Goal: Task Accomplishment & Management: Manage account settings

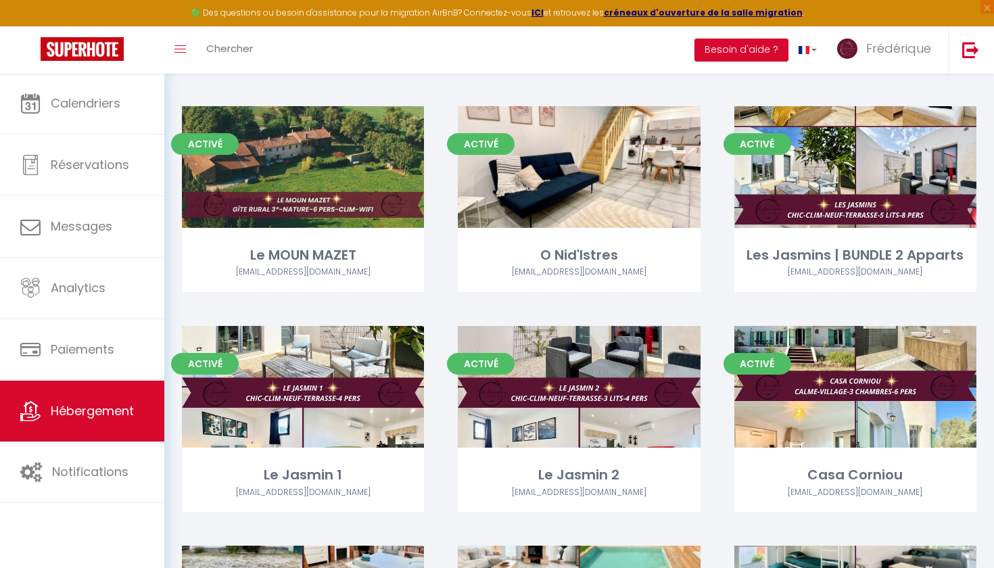
scroll to position [1405, 0]
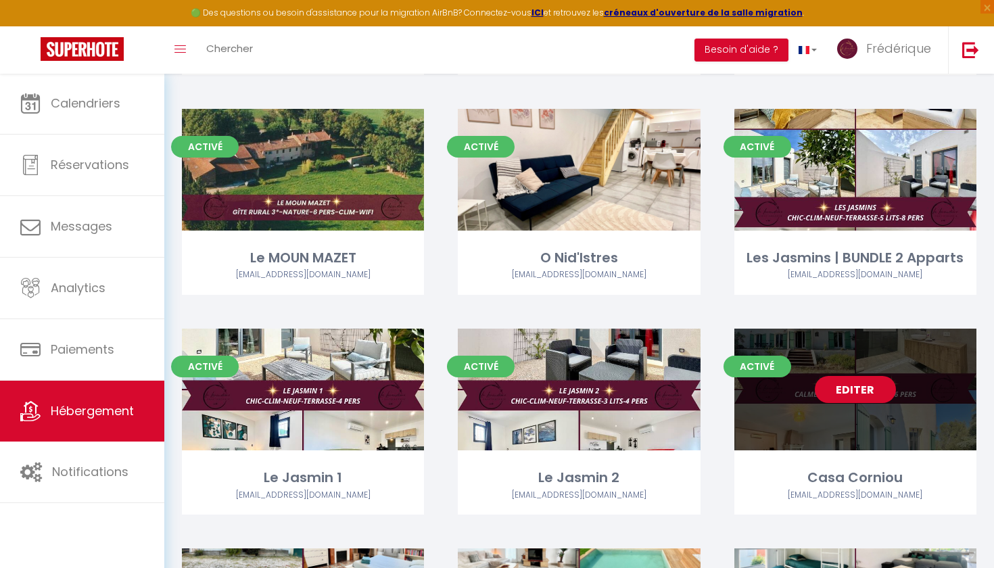
click at [852, 376] on link "Editer" at bounding box center [855, 389] width 81 height 27
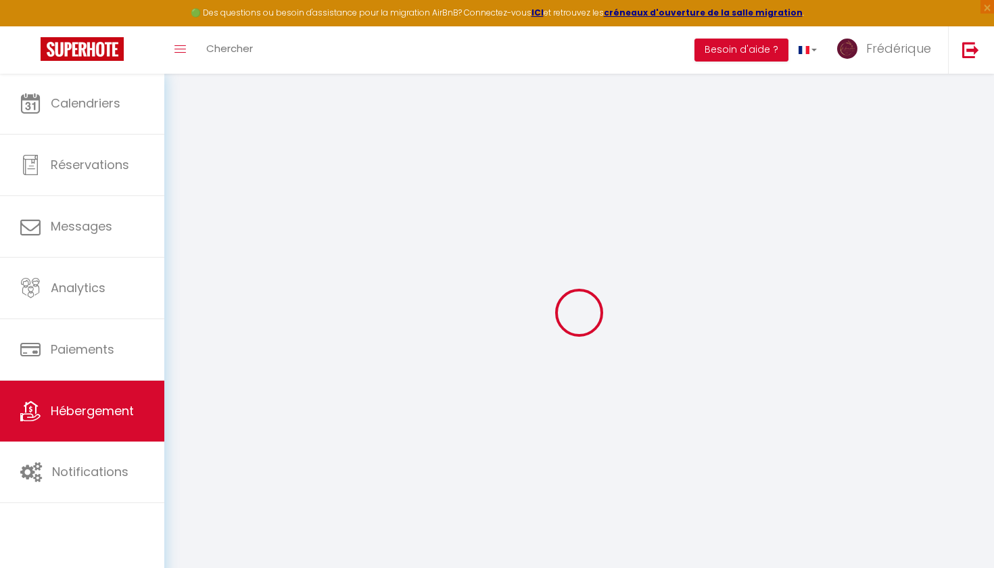
select select
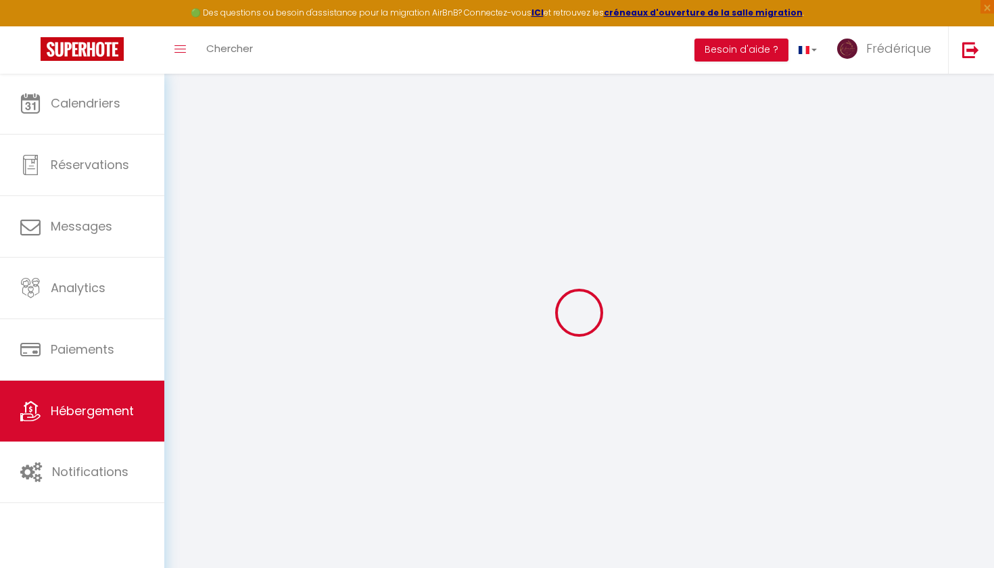
select select
checkbox input "false"
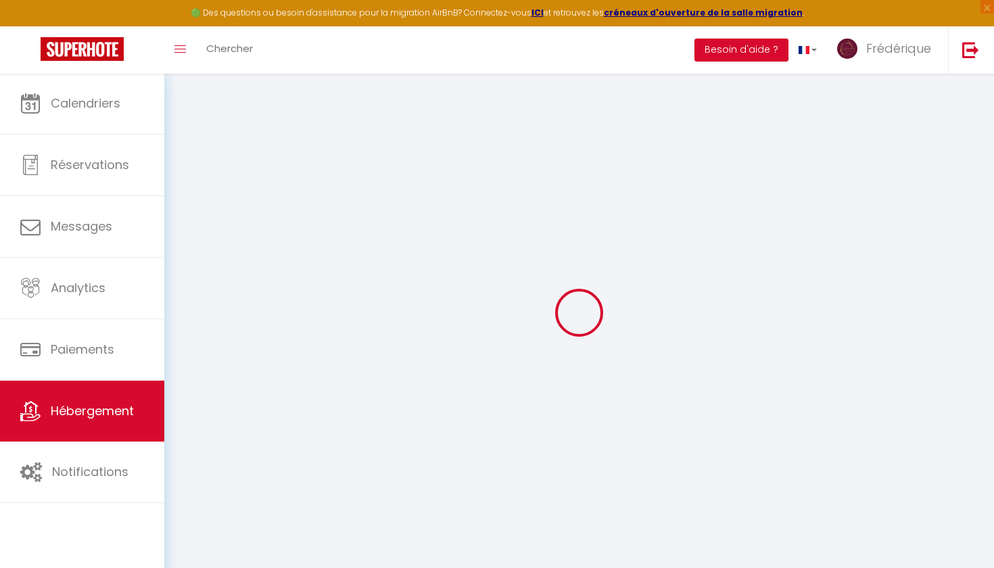
select select
type input "Casa Corniou"
type input "[PERSON_NAME]"
type input "SEC"
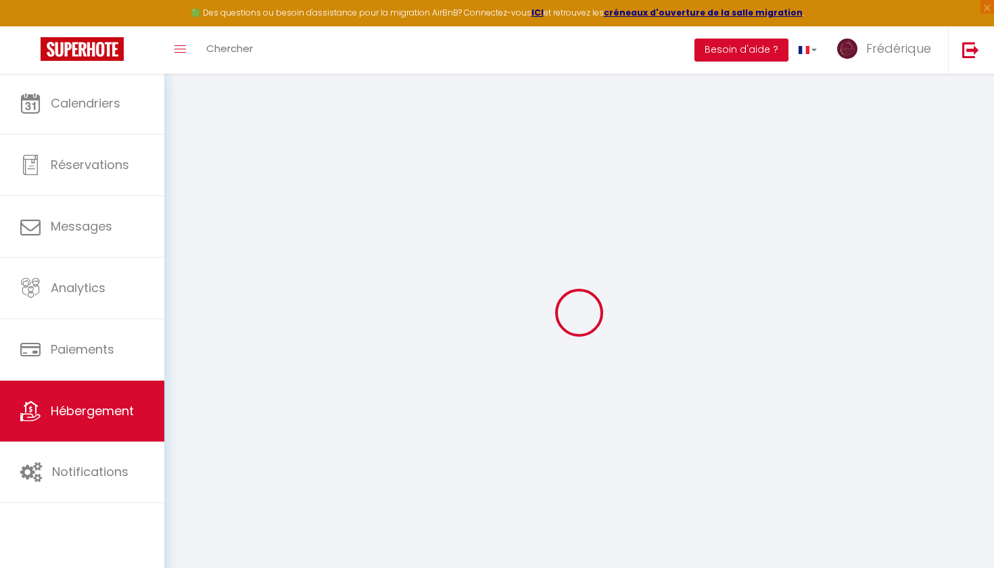
type input "304 Voie Aurelienne"
type input "13250"
type input "Cornillon-Confoux"
select select "houses"
select select "6"
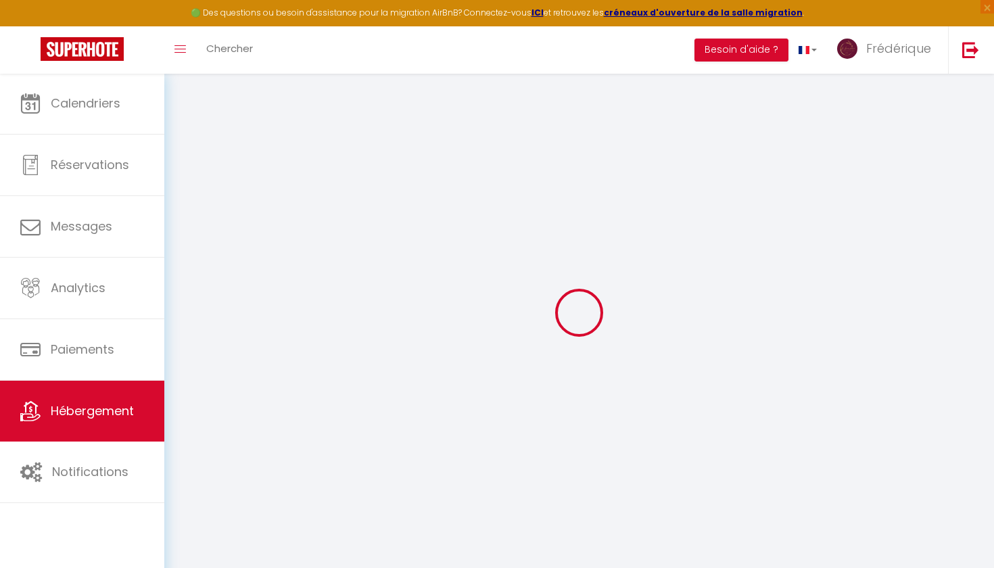
select select "6"
select select "3"
select select "2"
type input "85"
type input "140"
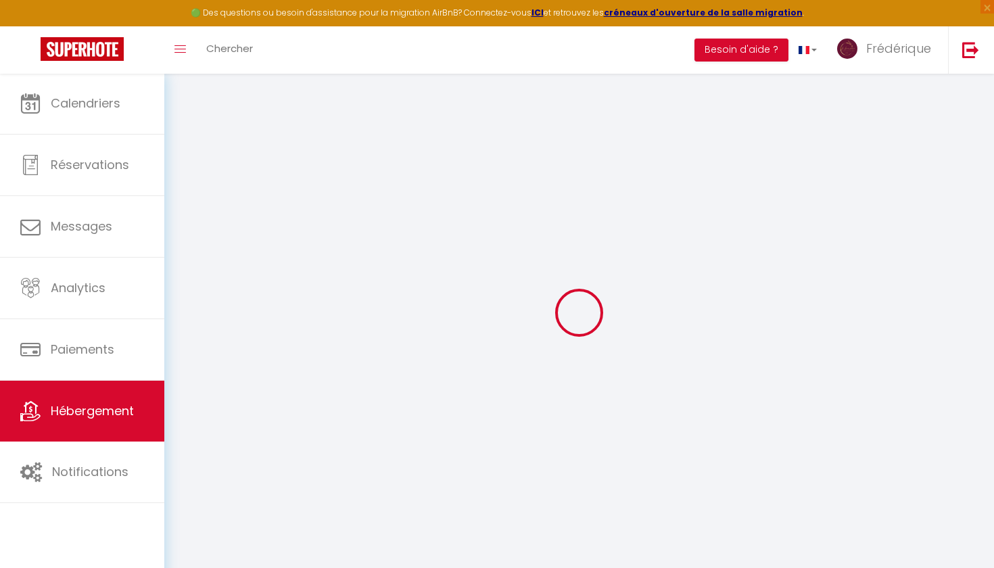
type input "7.20"
type input "5.76"
type input "450"
select select
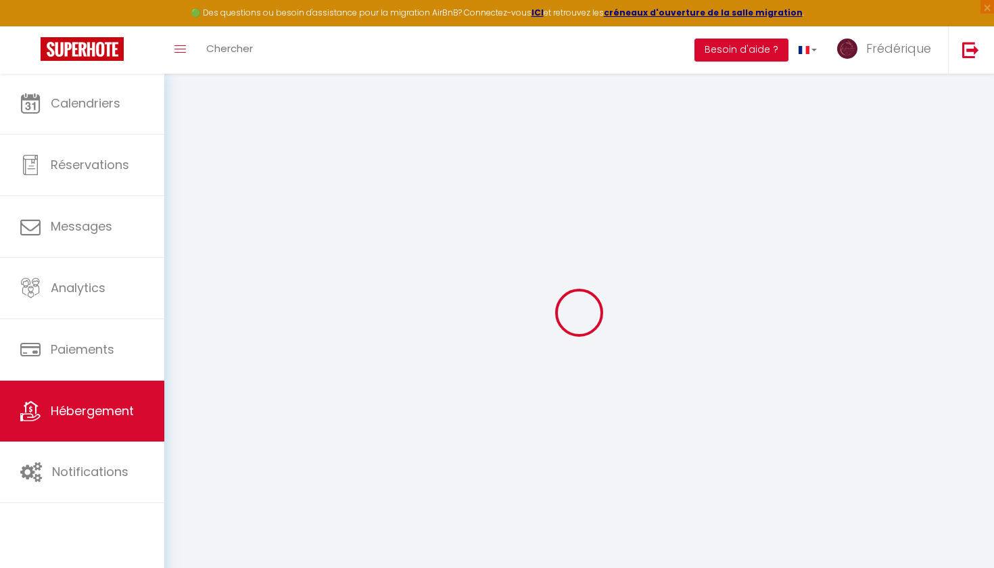
select select
type input "304 Voie Aurelienne"
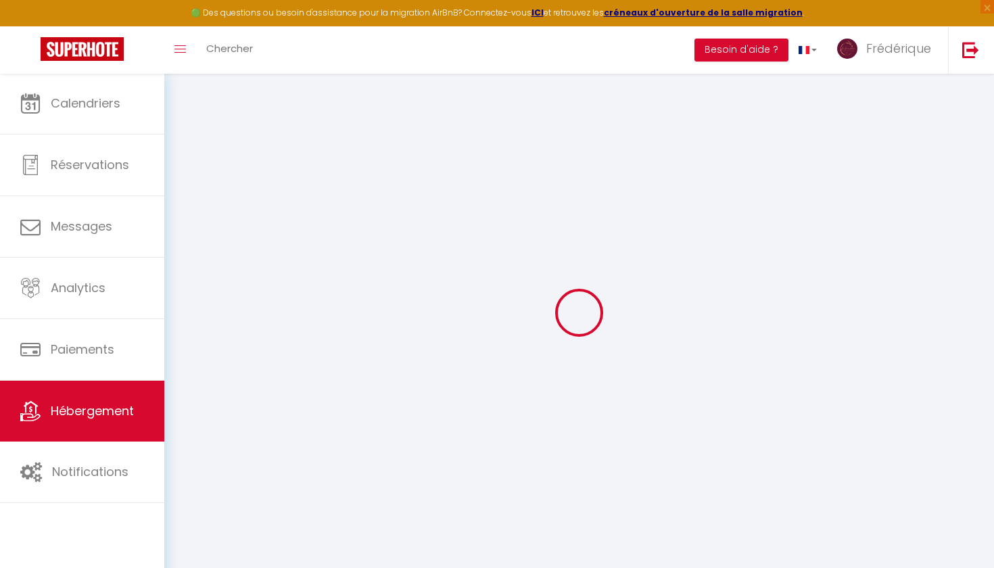
type input "13250"
type input "Cornillon-Confoux"
type input "[EMAIL_ADDRESS][DOMAIN_NAME]"
select select "9545"
checkbox input "false"
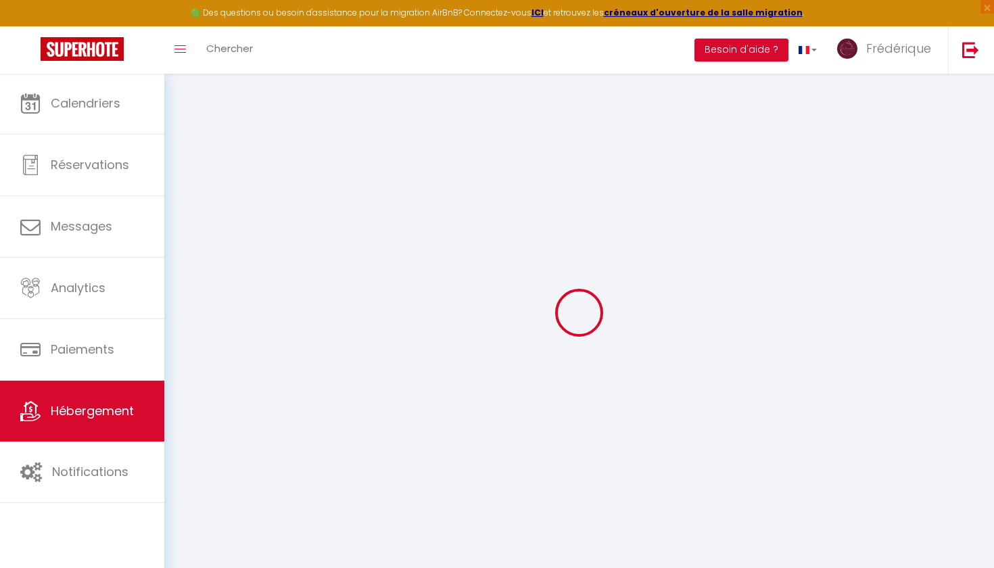
checkbox input "false"
checkbox input "true"
checkbox input "false"
radio input "true"
type input "0"
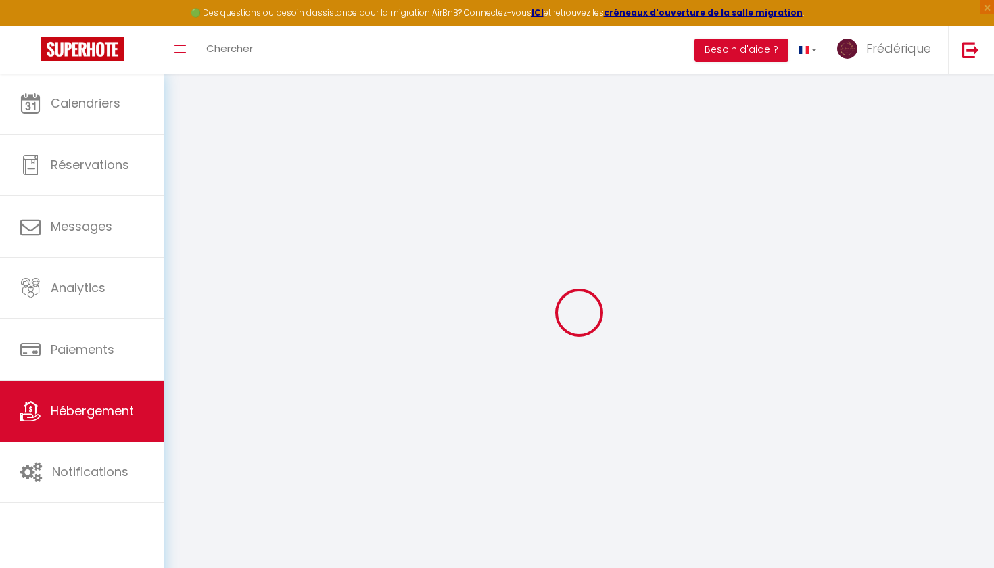
type input "0"
select select
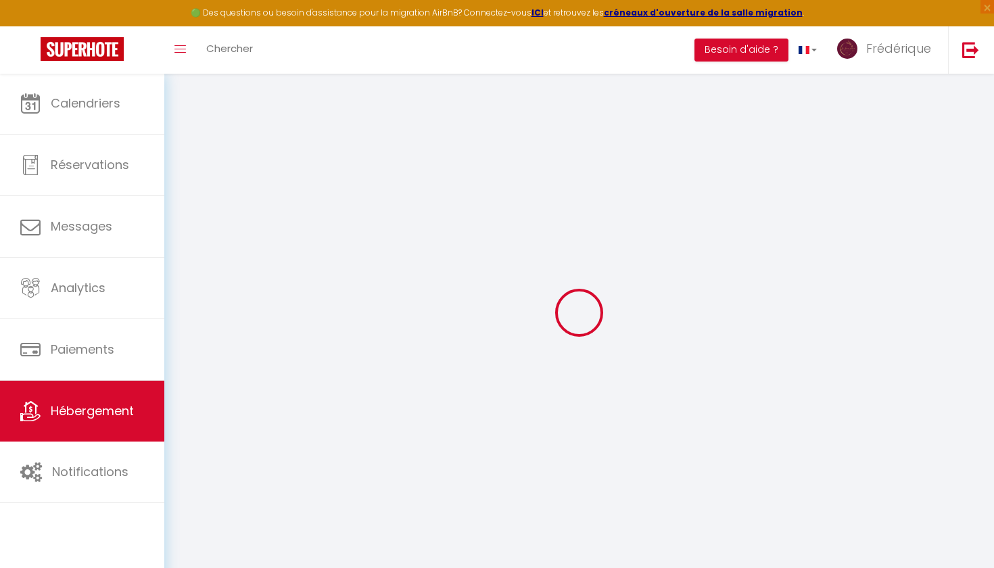
select select
checkbox input "false"
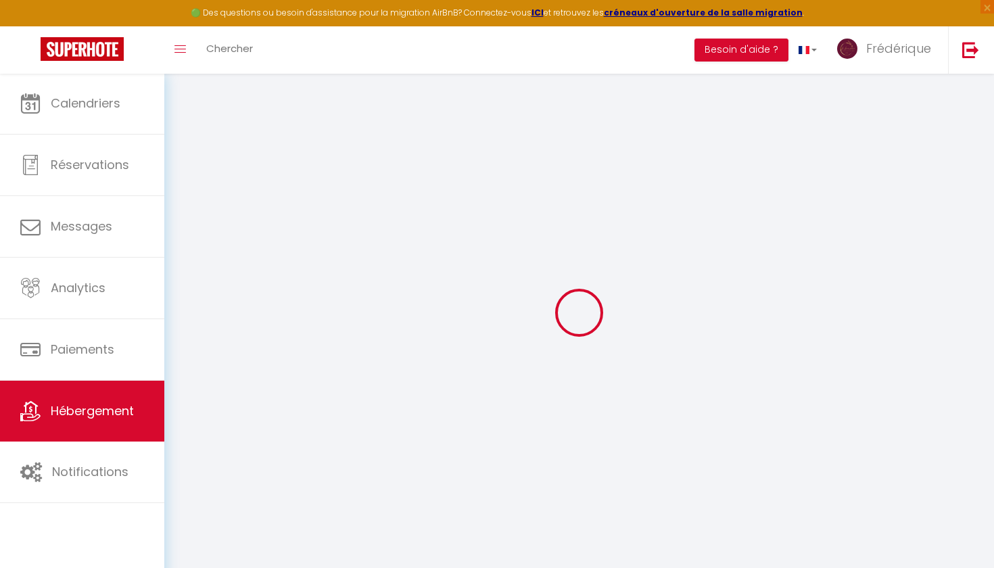
checkbox input "false"
checkbox input "true"
checkbox input "false"
select select
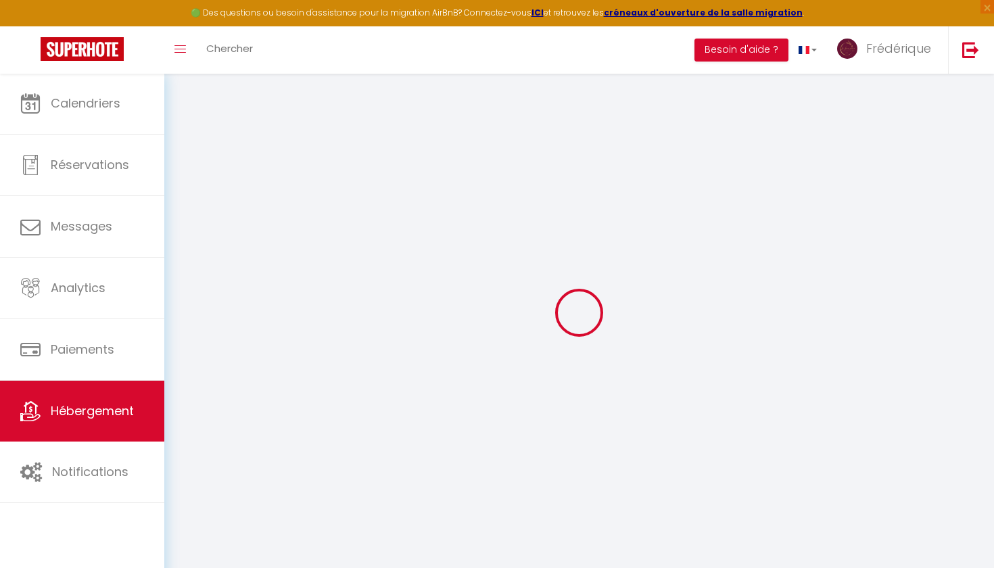
select select
checkbox input "false"
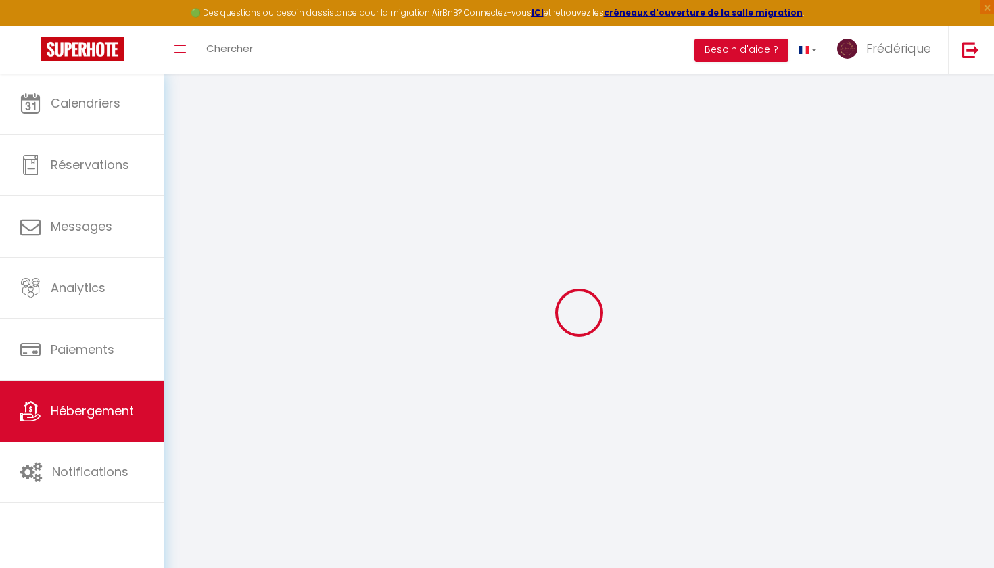
checkbox input "false"
checkbox input "true"
checkbox input "false"
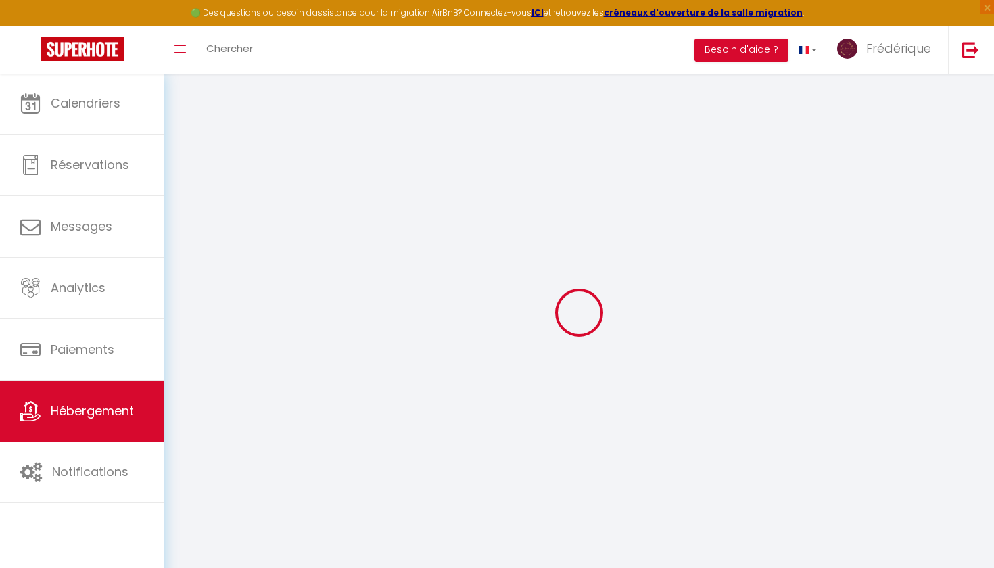
checkbox input "true"
checkbox input "false"
select select "villa"
select select "16:00"
select select "22:00"
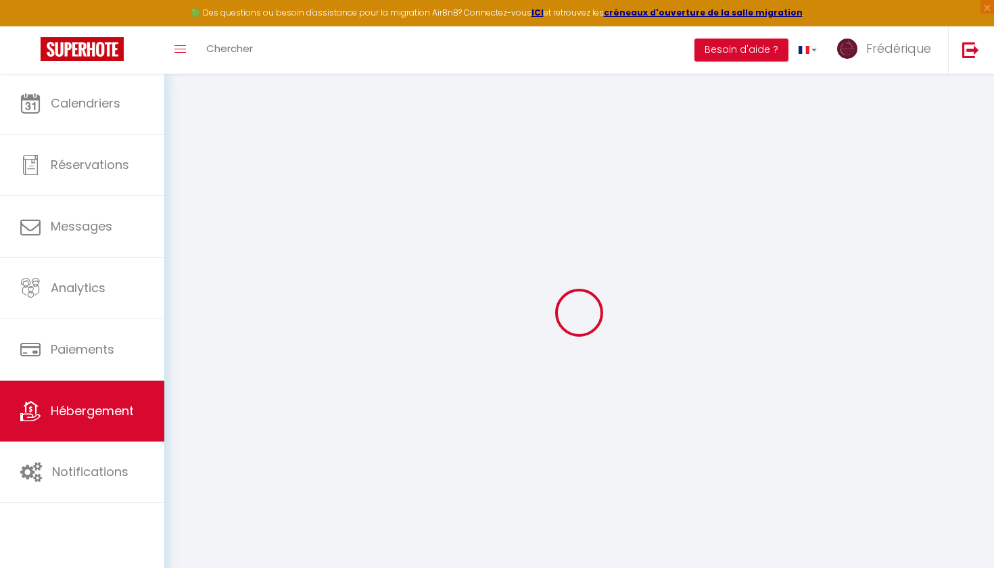
select select "10:00"
select select "30"
select select "120"
select select "21:00"
select select "43257"
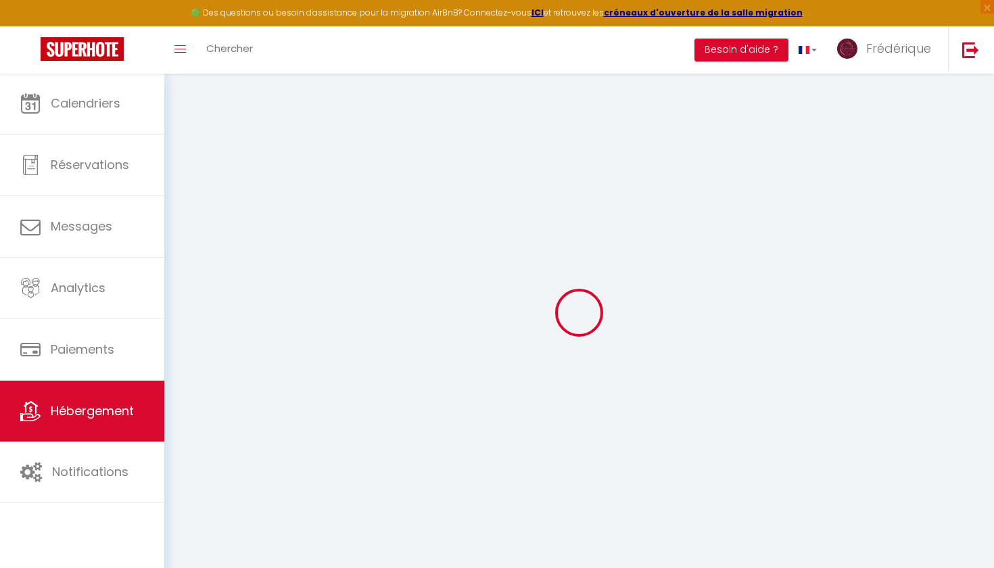
checkbox input "false"
checkbox input "true"
checkbox input "false"
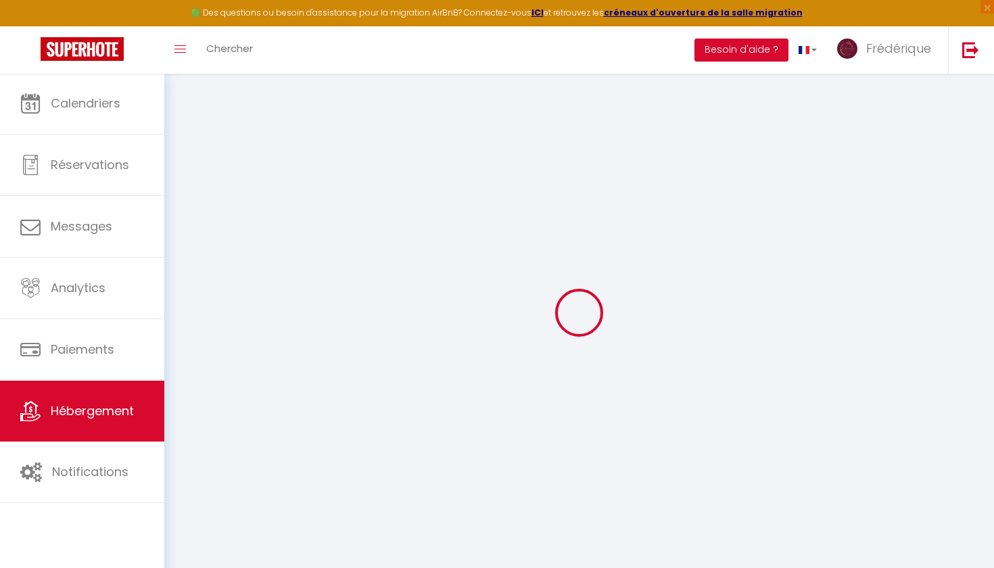
checkbox input "false"
checkbox input "true"
checkbox input "false"
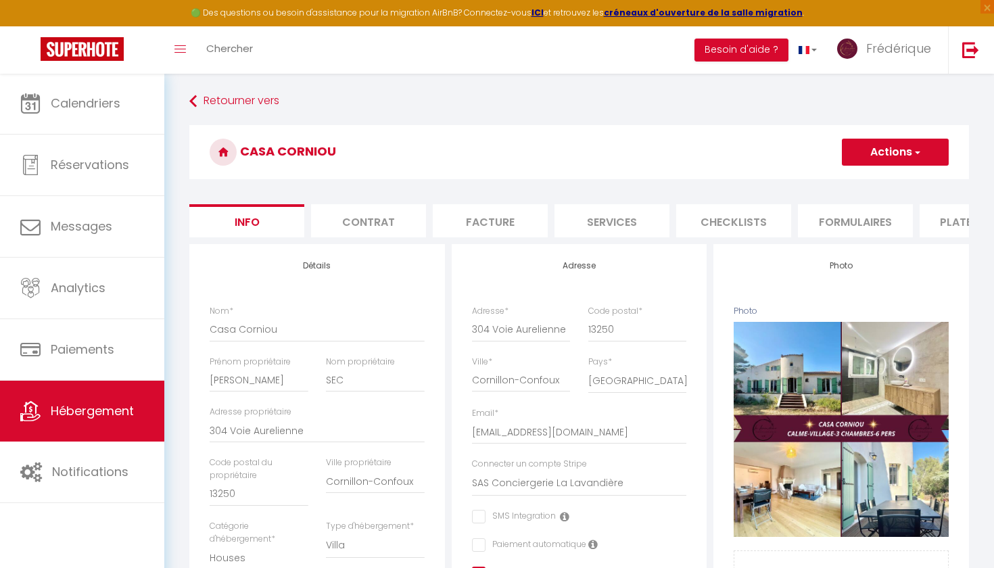
checkbox input "false"
checkbox input "true"
checkbox input "false"
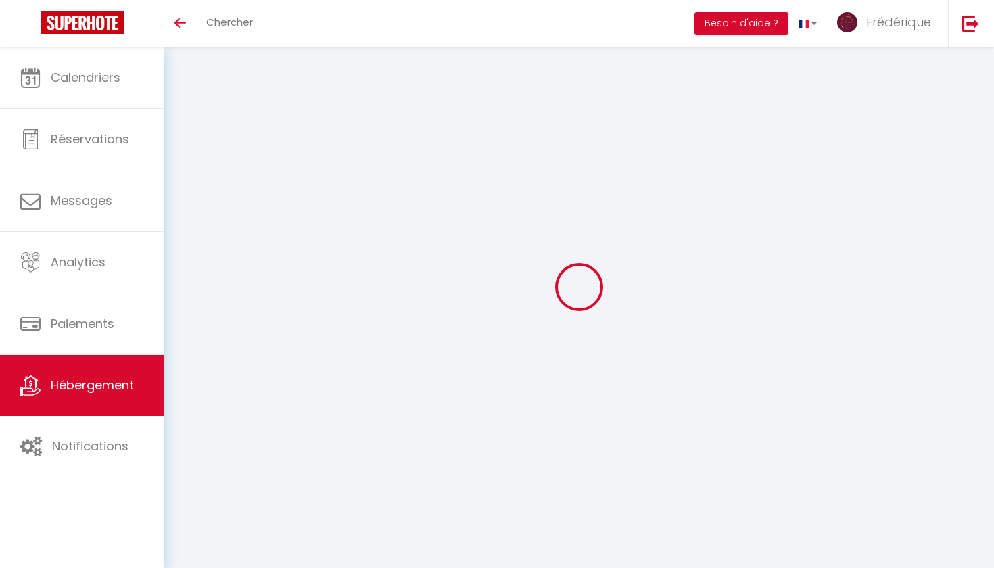
select select "3"
select select "2"
select select "1"
select select
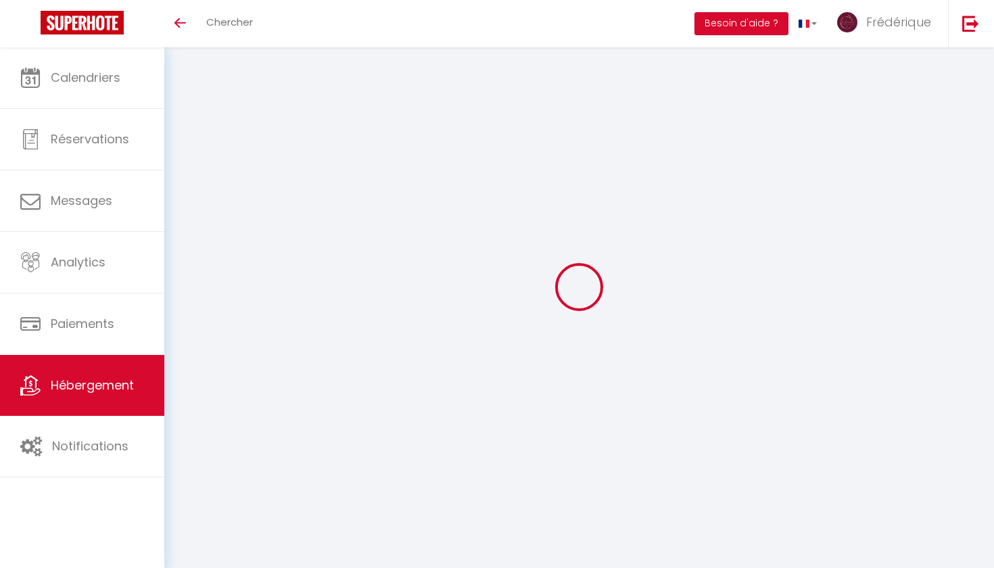
select select "28"
select select
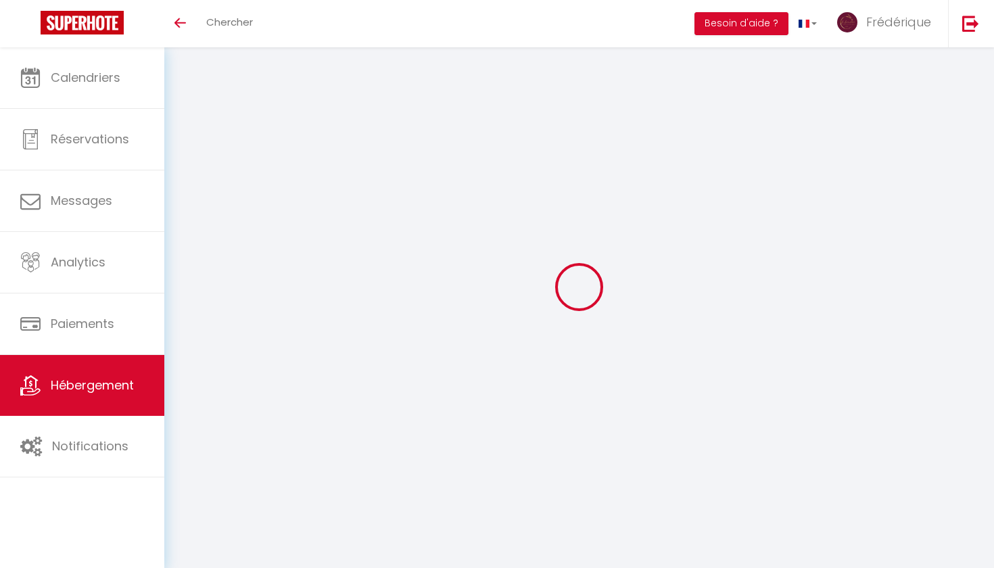
select select
checkbox input "false"
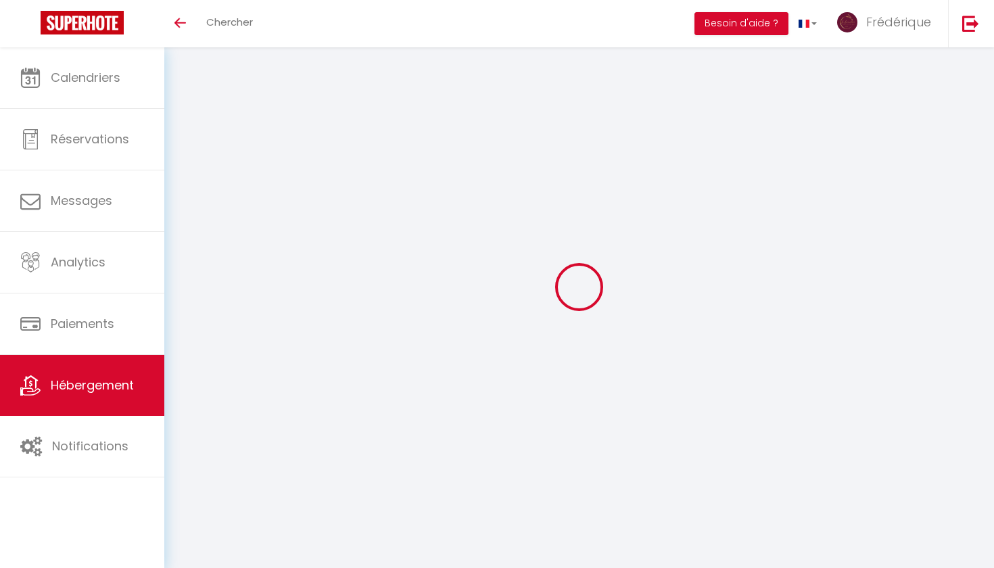
checkbox input "false"
select select
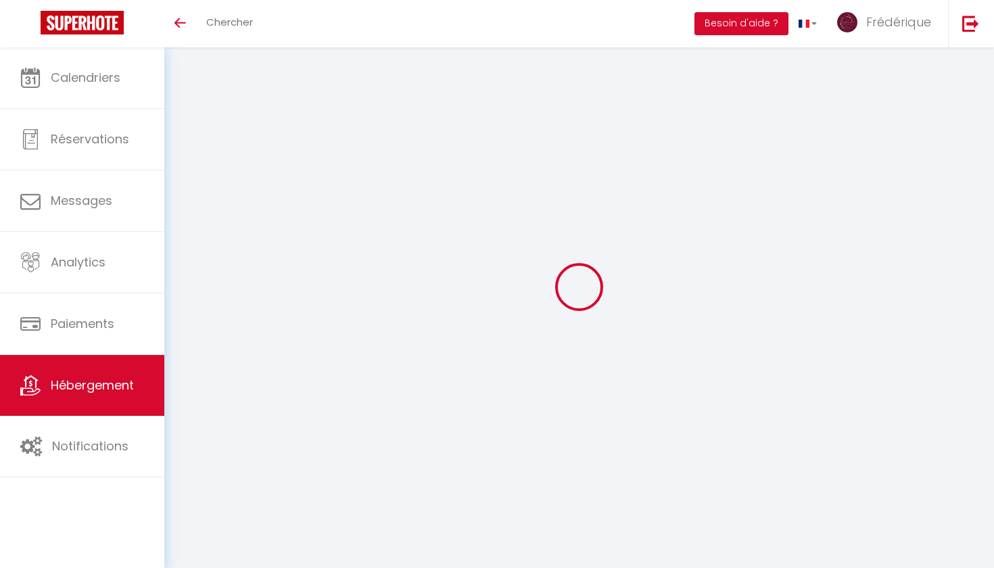
select select
checkbox input "false"
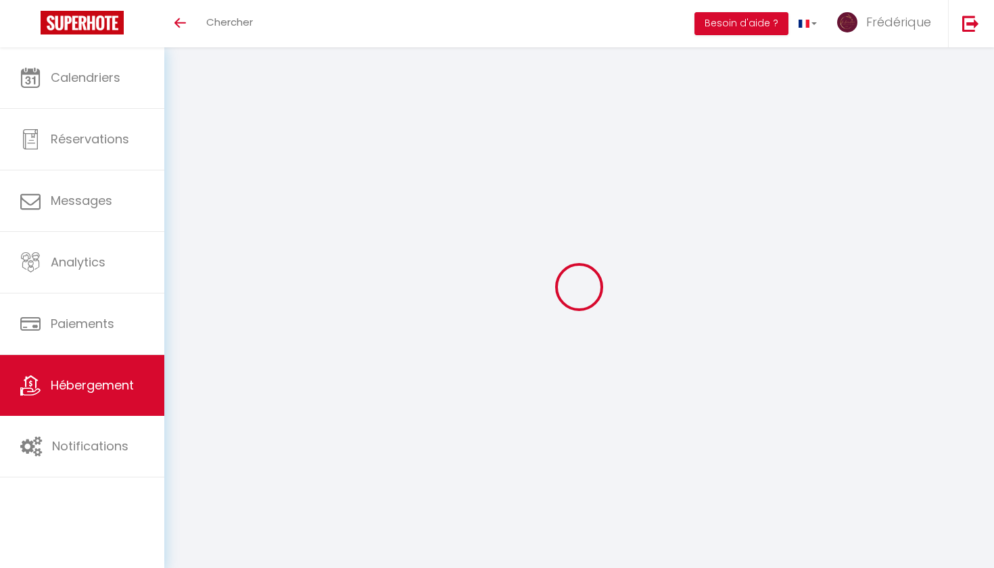
checkbox input "false"
select select
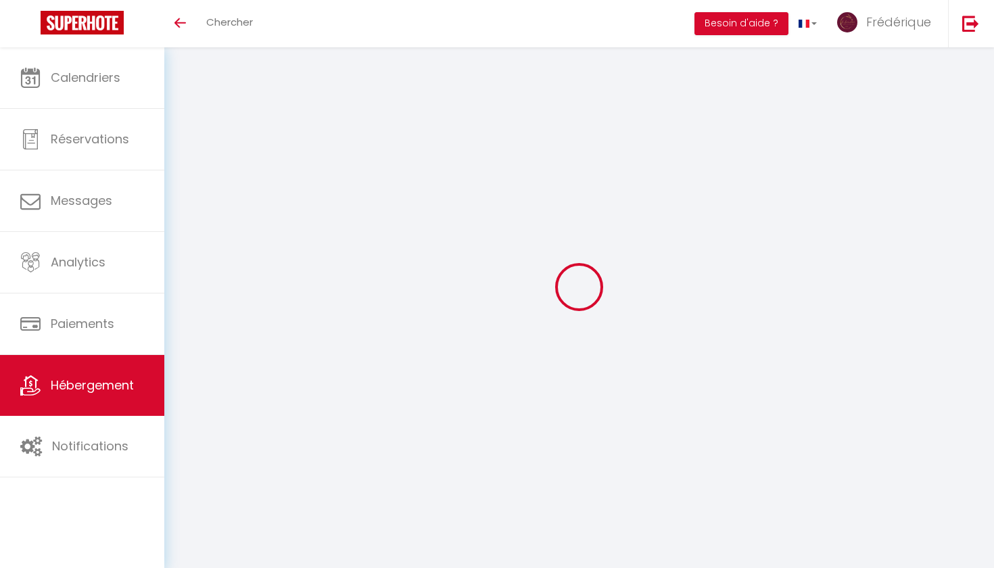
select select
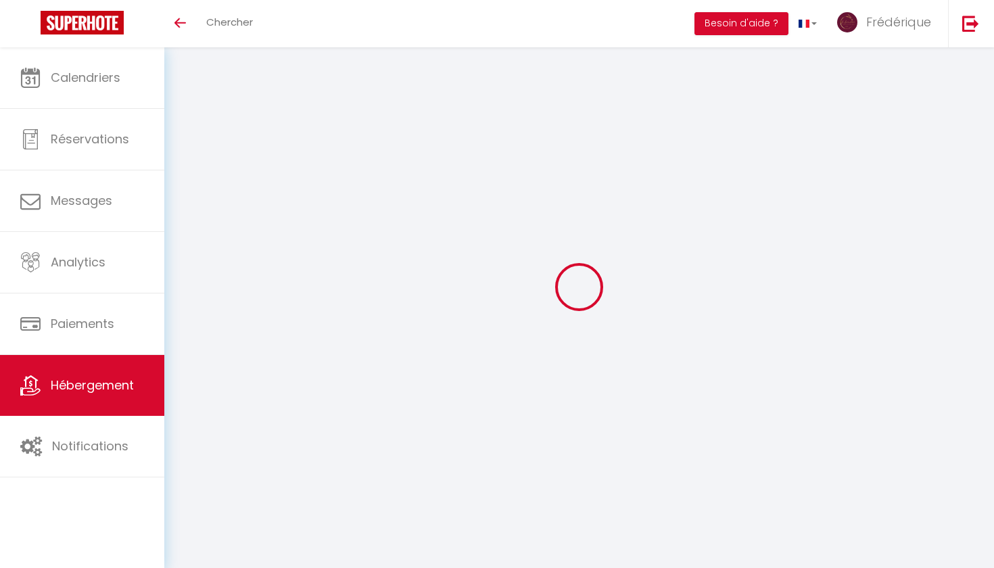
select select
checkbox input "false"
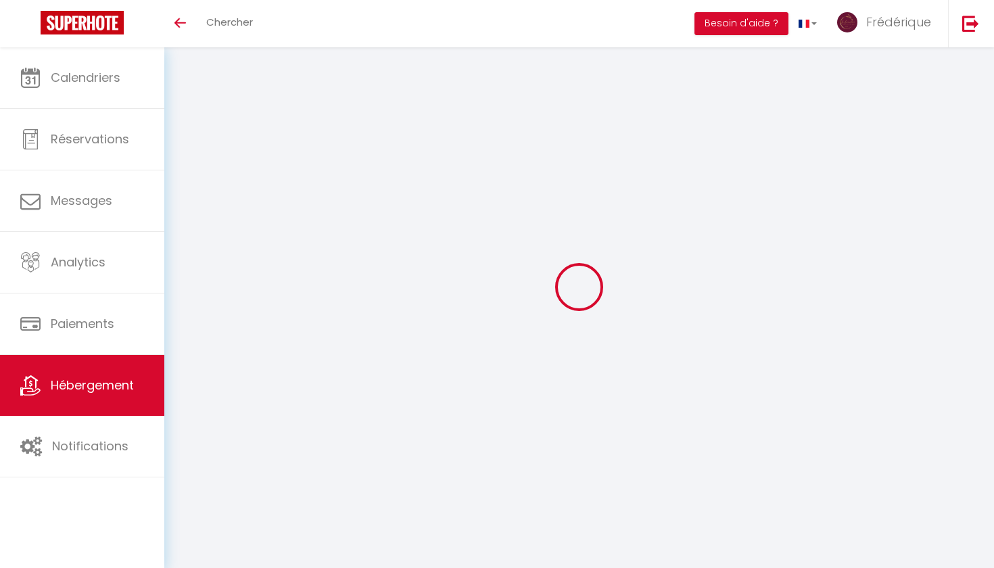
select select
type input "Casa Corniou"
type input "[PERSON_NAME]"
type input "SEC"
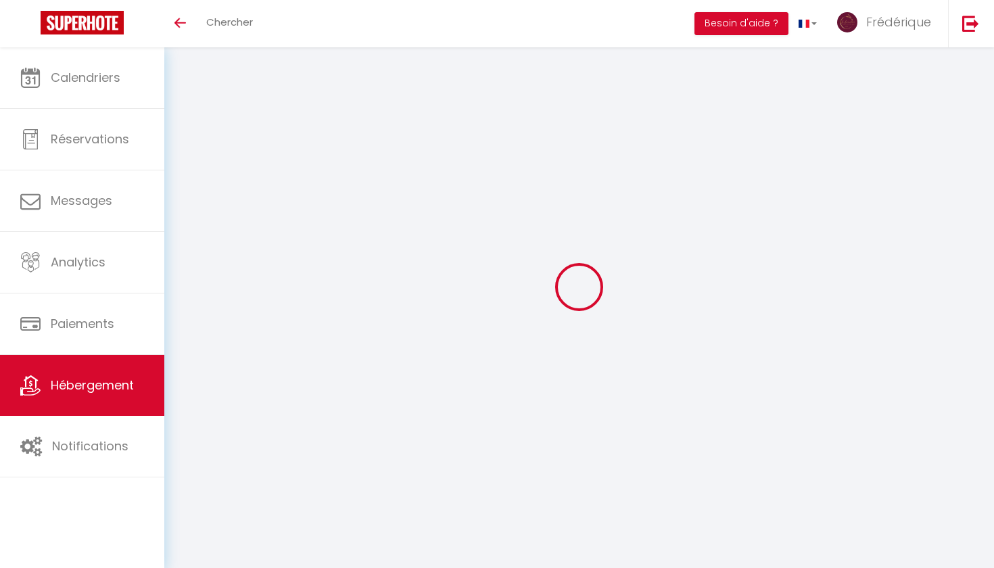
type input "304 Voie Aurelienne"
type input "13250"
type input "Cornillon-Confoux"
select select "houses"
select select "6"
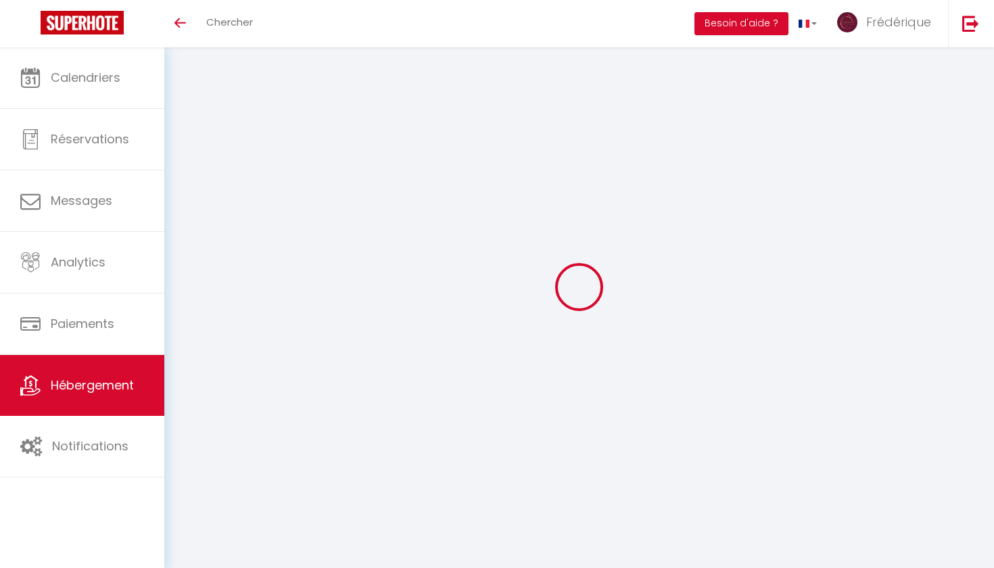
select select "6"
select select "3"
select select "2"
type input "85"
type input "140"
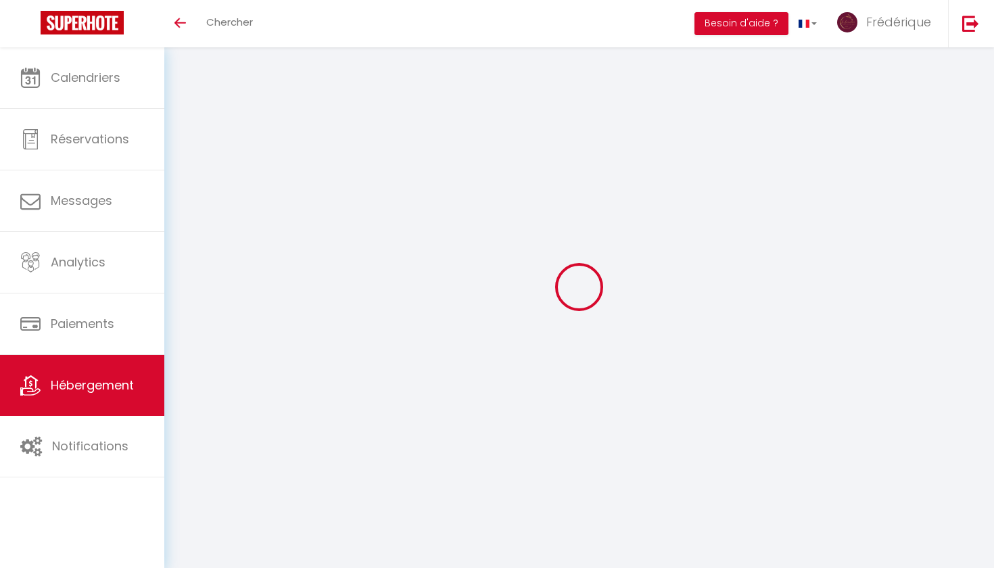
type input "7.20"
type input "5.76"
type input "450"
select select
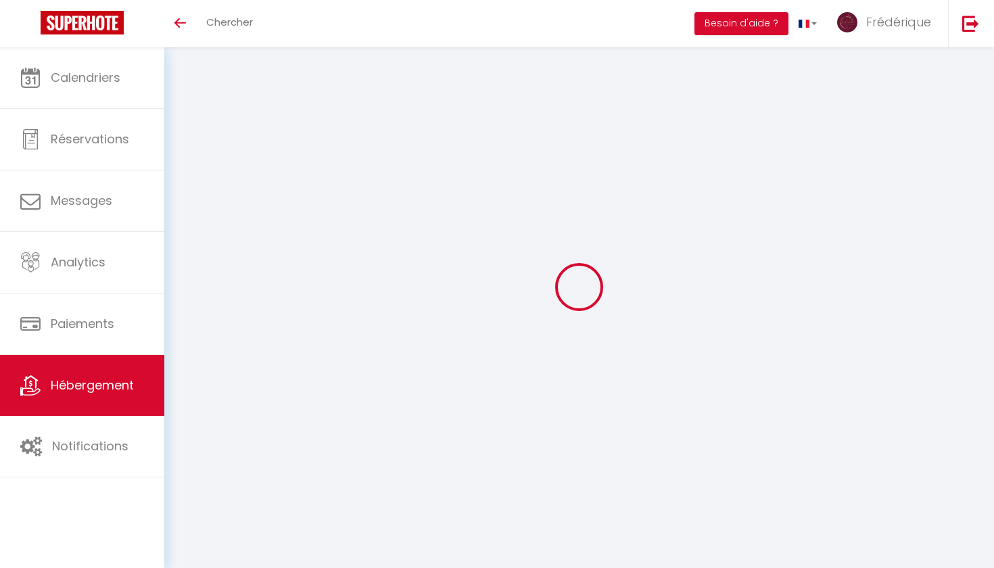
select select
type input "304 Voie Aurelienne"
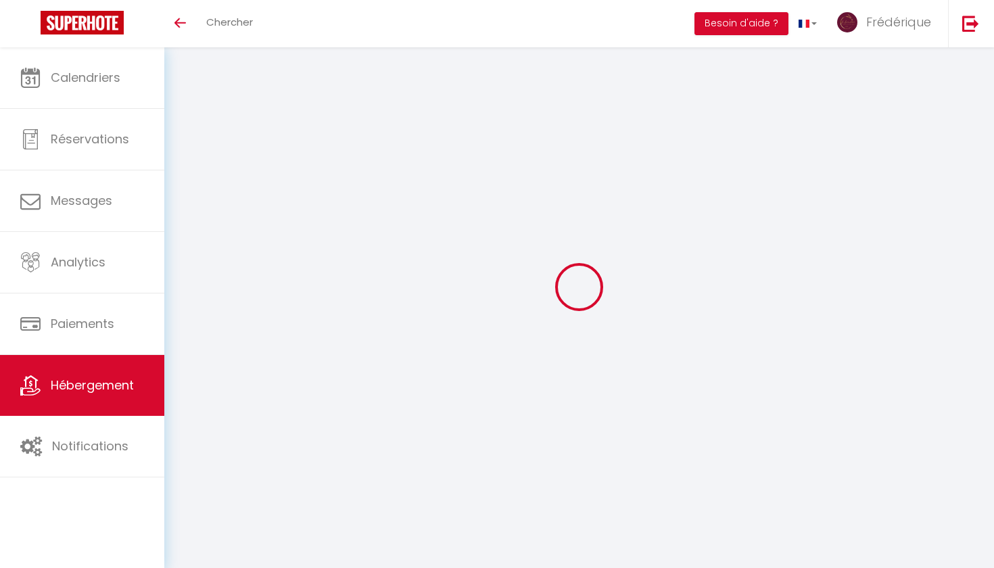
type input "13250"
type input "Cornillon-Confoux"
type input "[EMAIL_ADDRESS][DOMAIN_NAME]"
select select "9545"
checkbox input "false"
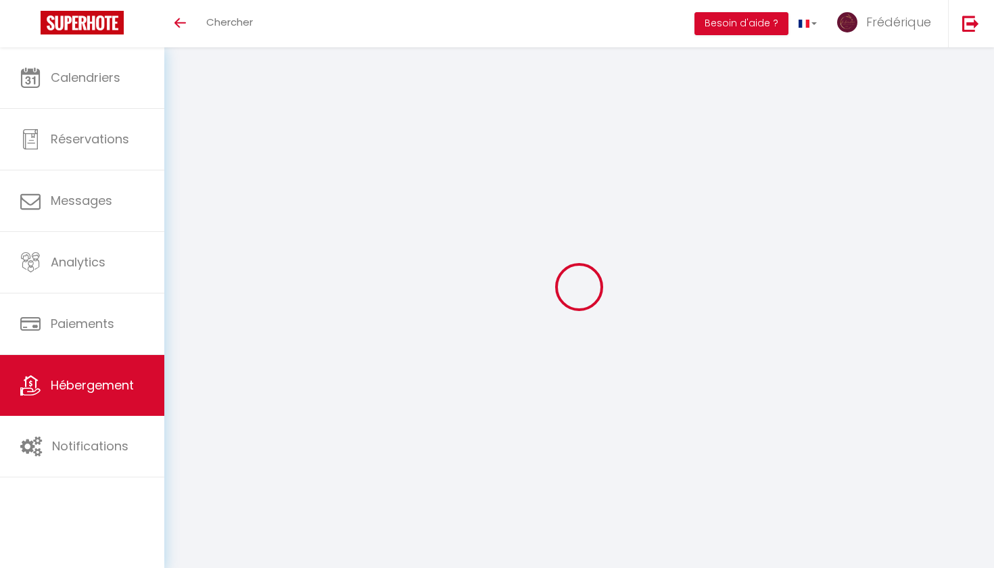
checkbox input "false"
checkbox input "true"
checkbox input "false"
radio input "true"
type input "0"
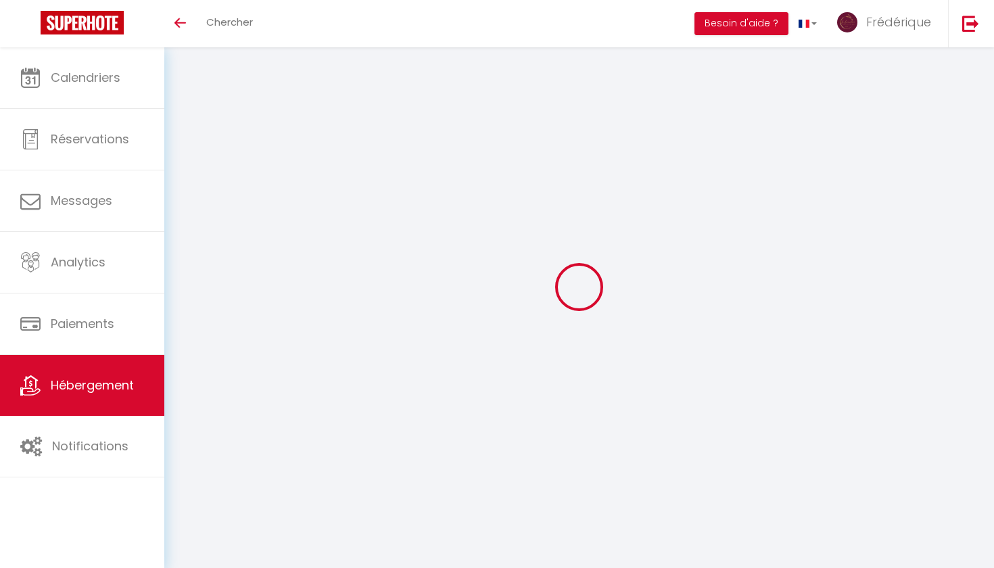
type input "0"
select select
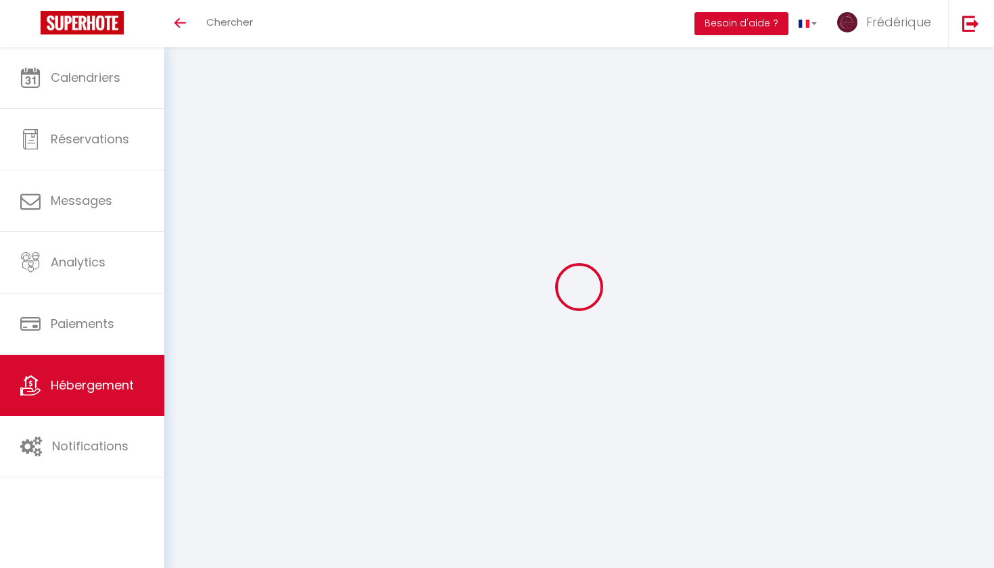
select select
checkbox input "false"
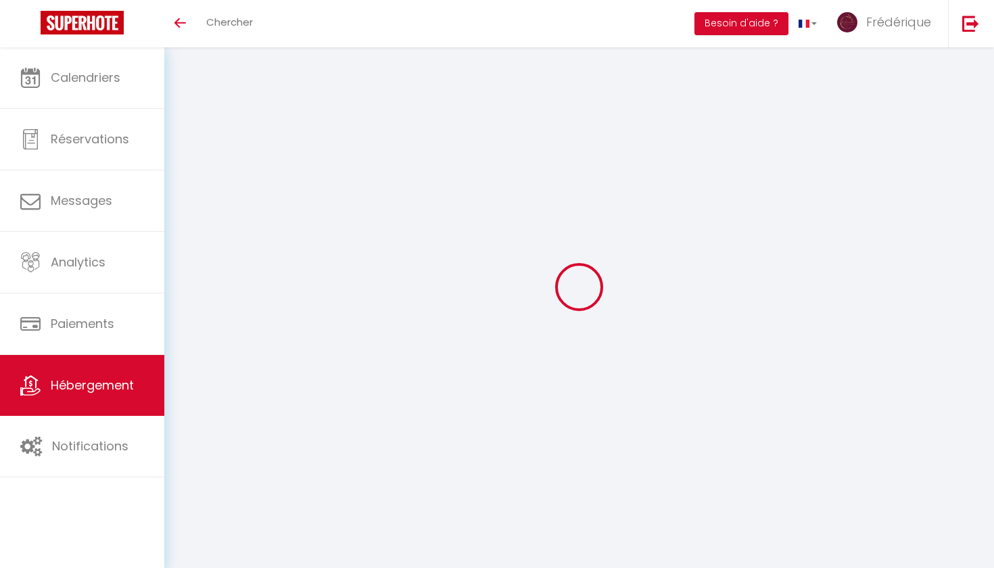
checkbox input "false"
checkbox input "true"
checkbox input "false"
select select "villa"
select select "43257"
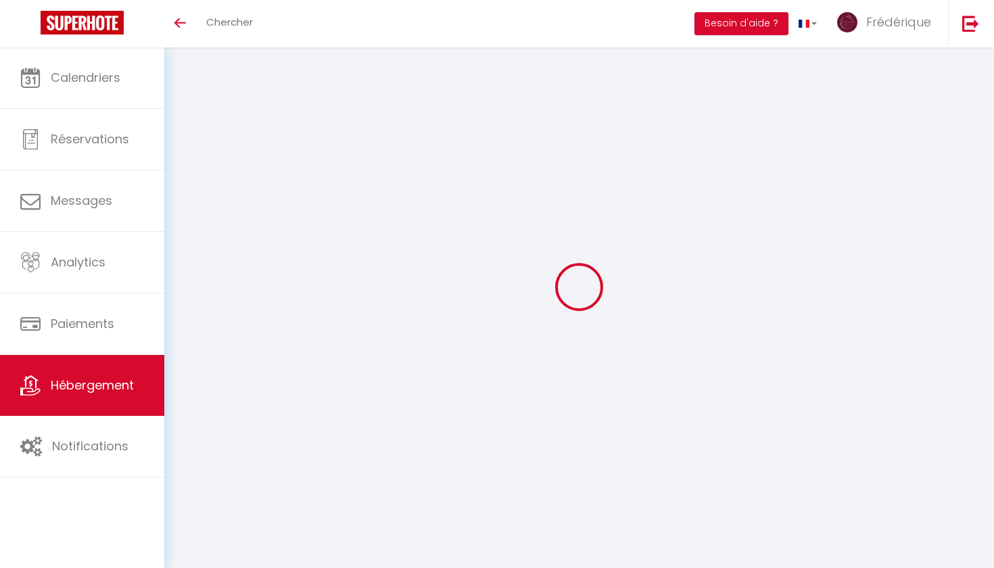
checkbox input "false"
checkbox input "true"
checkbox input "false"
select select "16:00"
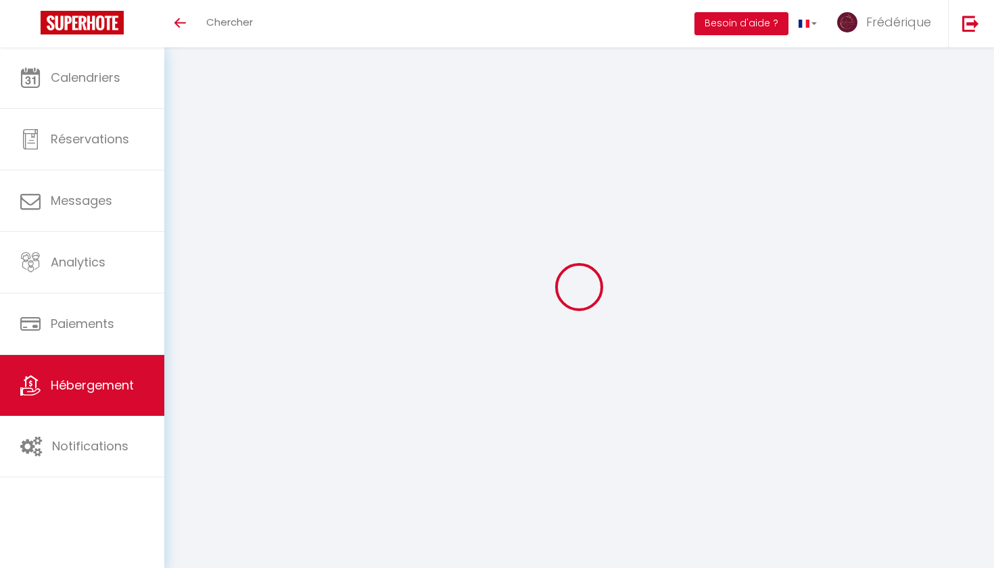
select select "22:00"
select select "10:00"
select select "30"
select select "120"
select select "21:00"
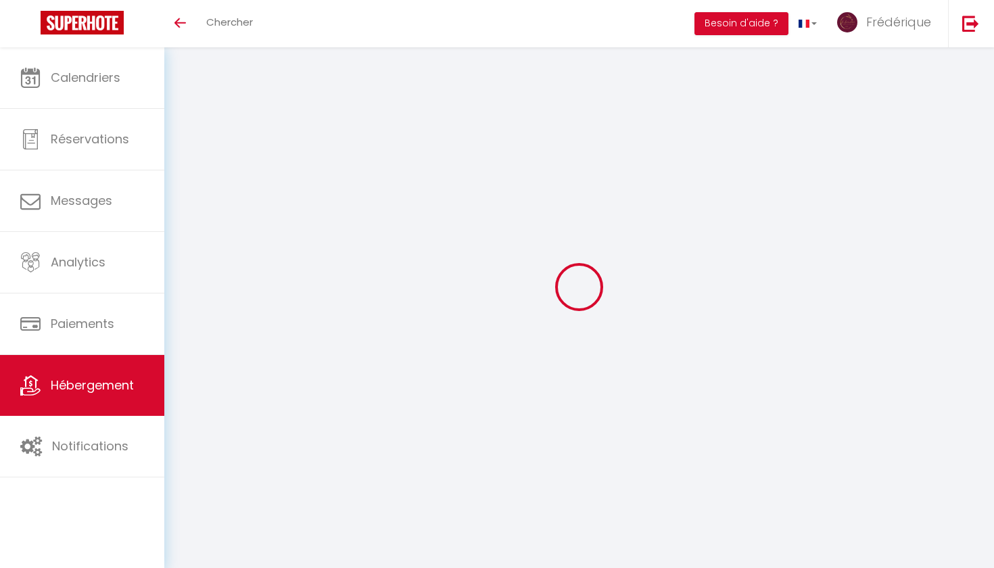
checkbox input "false"
checkbox input "true"
checkbox input "false"
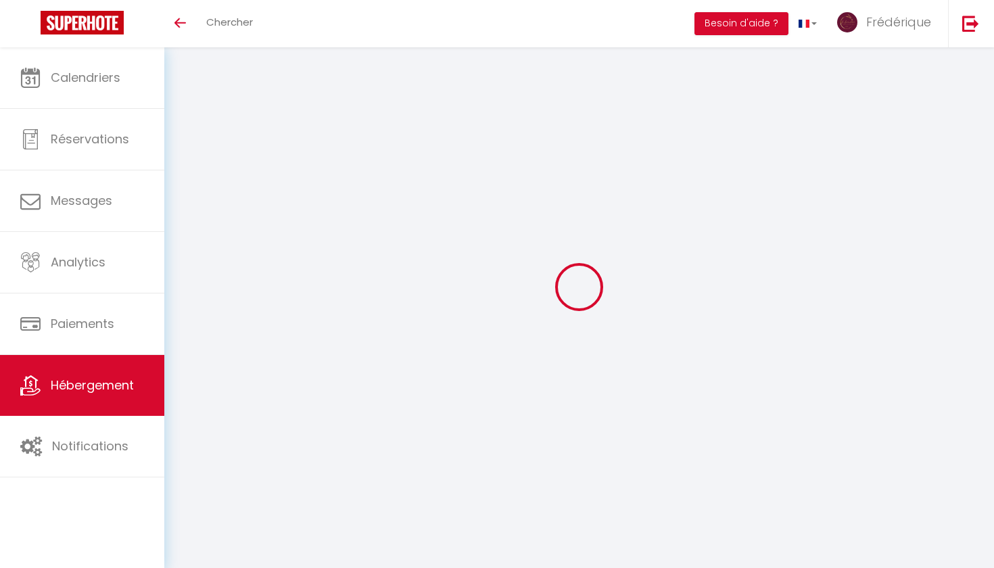
checkbox input "false"
checkbox input "true"
checkbox input "false"
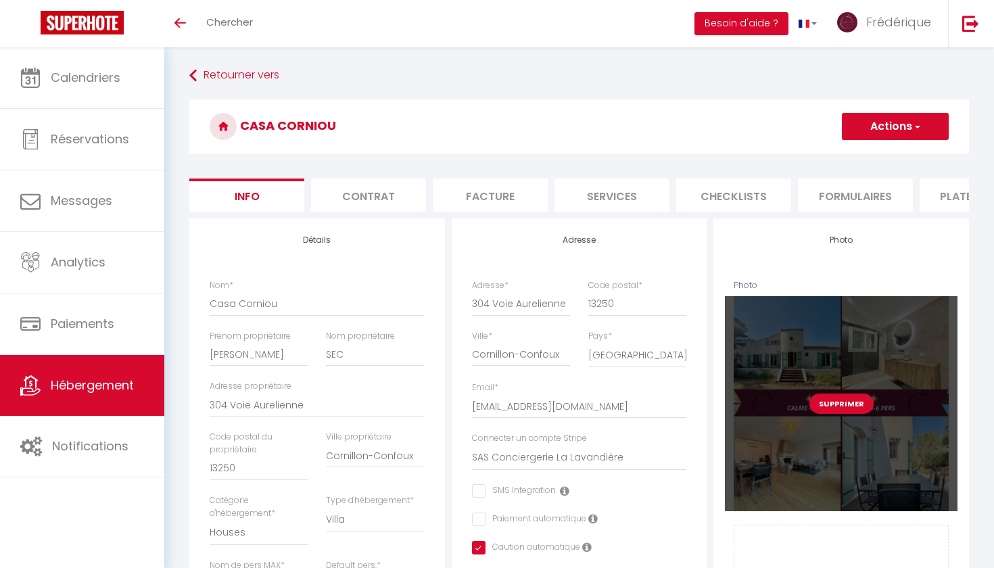
click at [843, 402] on button "Supprimer" at bounding box center [841, 404] width 64 height 20
checkbox input "false"
checkbox input "true"
checkbox input "false"
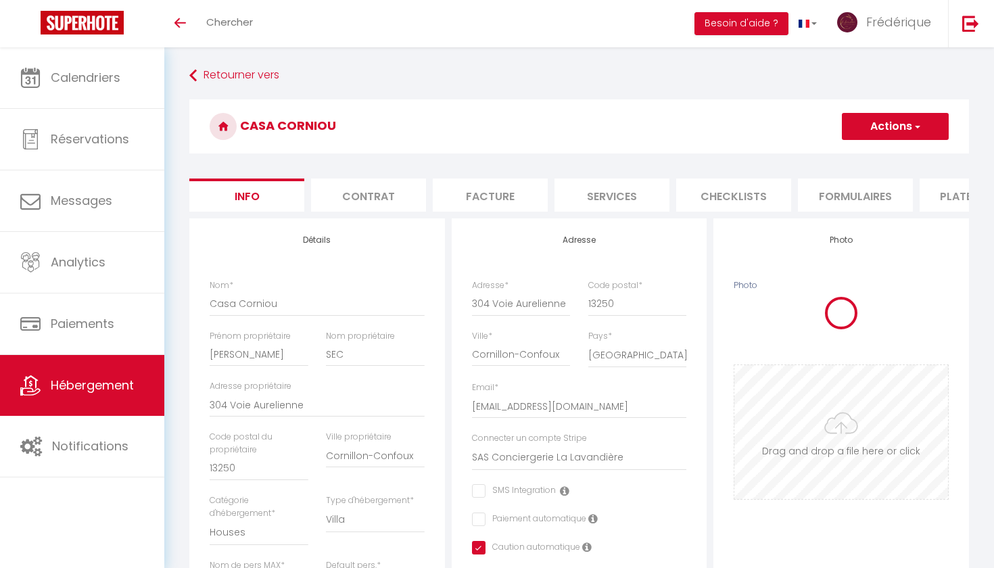
checkbox input "false"
checkbox input "true"
checkbox input "false"
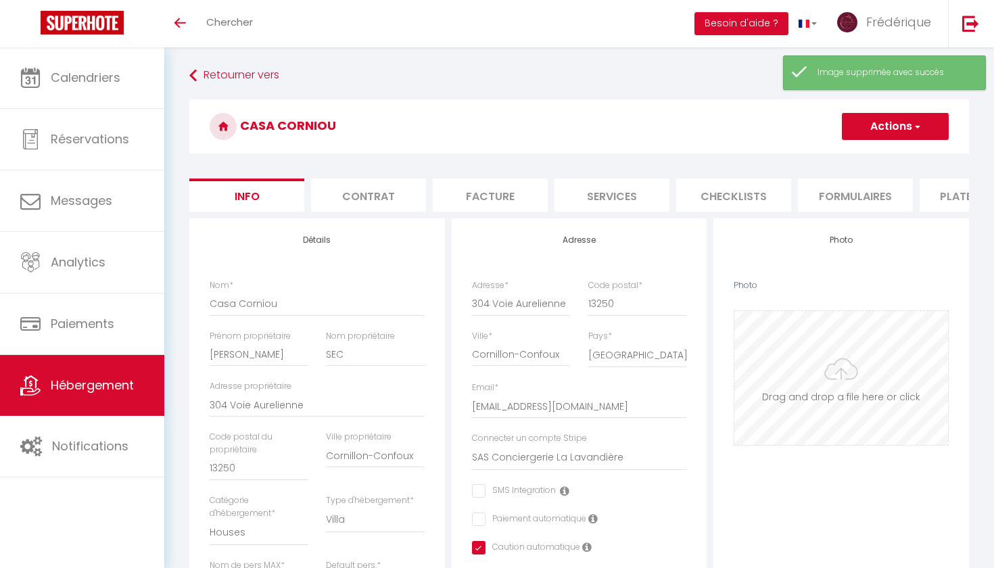
click at [789, 374] on input "Photo" at bounding box center [841, 378] width 214 height 134
type input "C:\fakepath\COUVERTURE Voile de Mer-47.png"
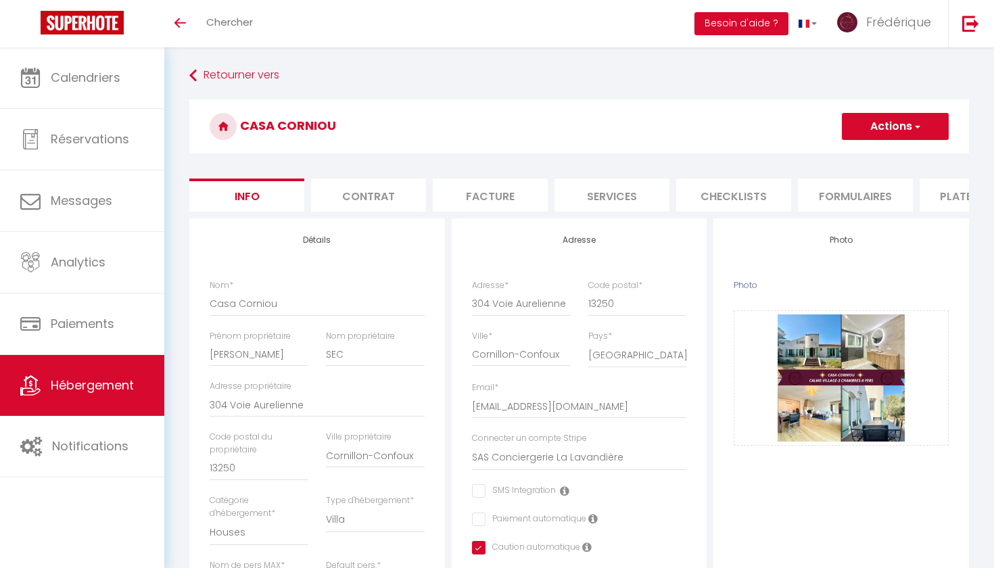
click at [865, 124] on button "Actions" at bounding box center [895, 126] width 107 height 27
click at [853, 155] on input "Enregistrer" at bounding box center [842, 156] width 50 height 14
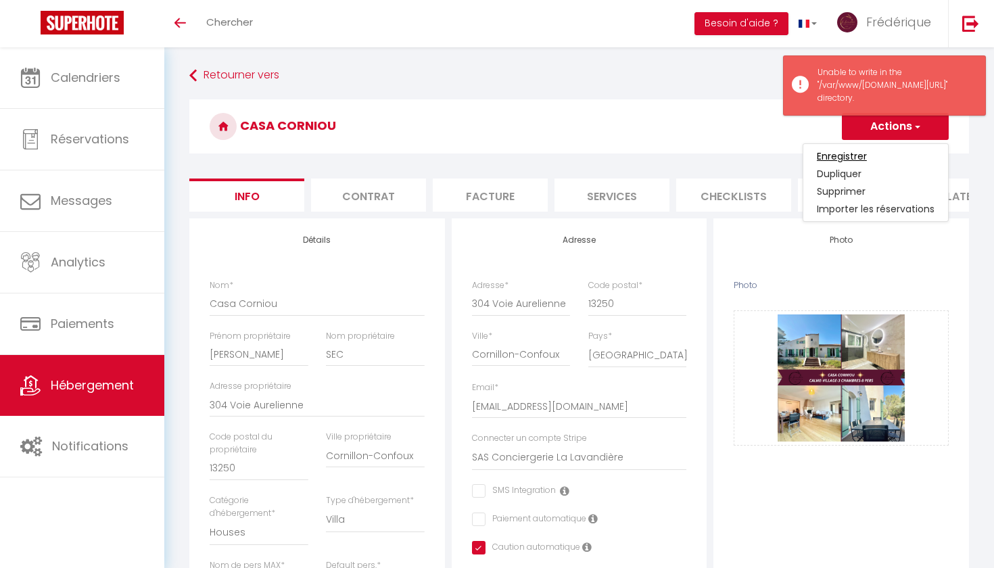
click at [826, 156] on input "Enregistrer" at bounding box center [842, 156] width 50 height 14
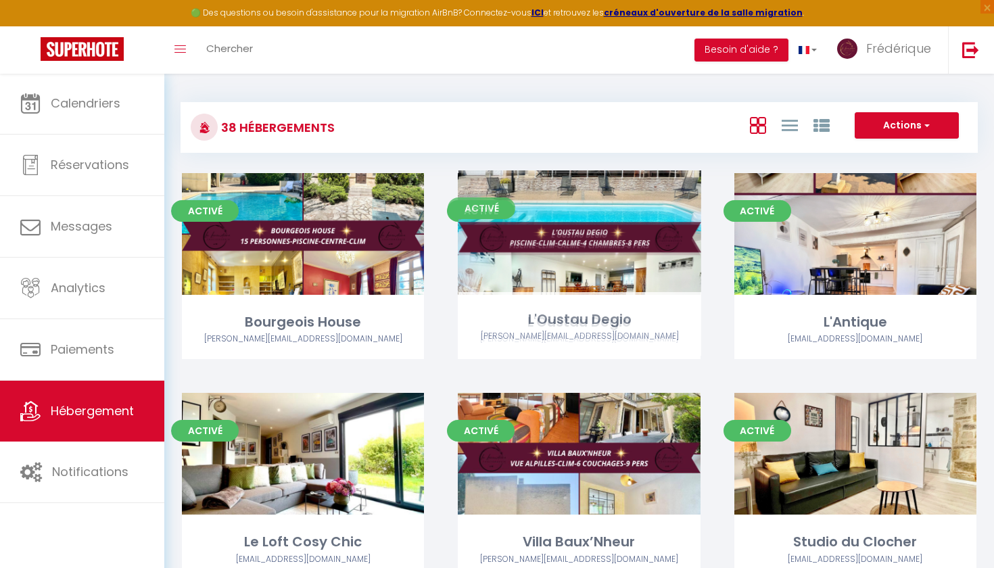
click at [579, 373] on div "Activé Editer L'Oustau Degio [PERSON_NAME][EMAIL_ADDRESS][DOMAIN_NAME]" at bounding box center [579, 283] width 276 height 220
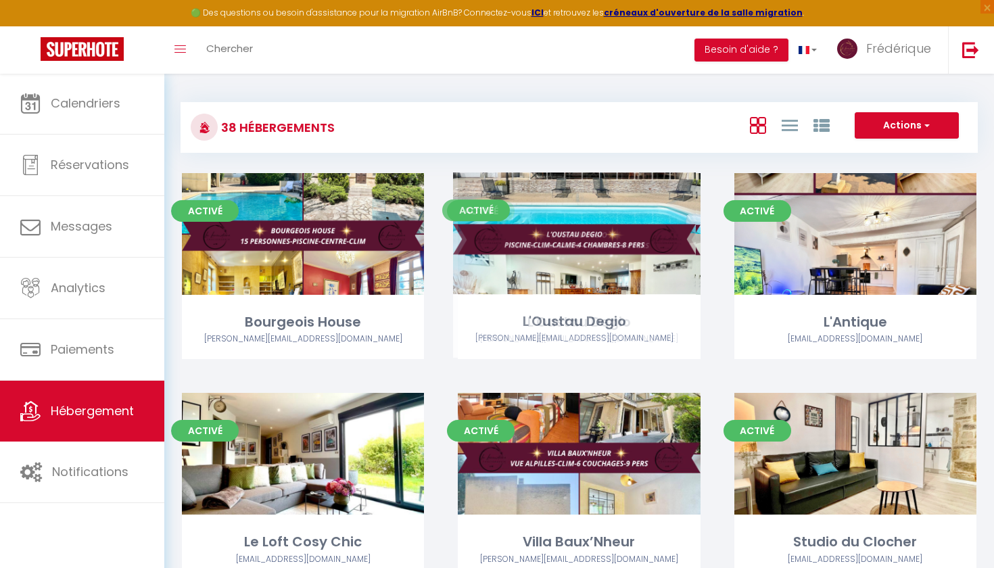
click at [576, 372] on div "Activé Editer L'Oustau Degio [PERSON_NAME][EMAIL_ADDRESS][DOMAIN_NAME]" at bounding box center [579, 283] width 276 height 220
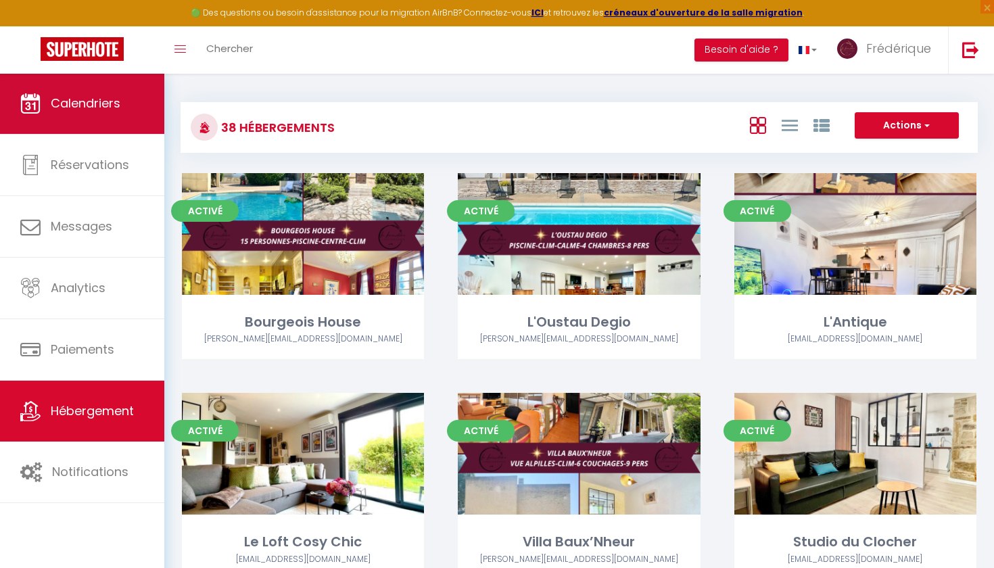
click at [109, 107] on span "Calendriers" at bounding box center [86, 103] width 70 height 17
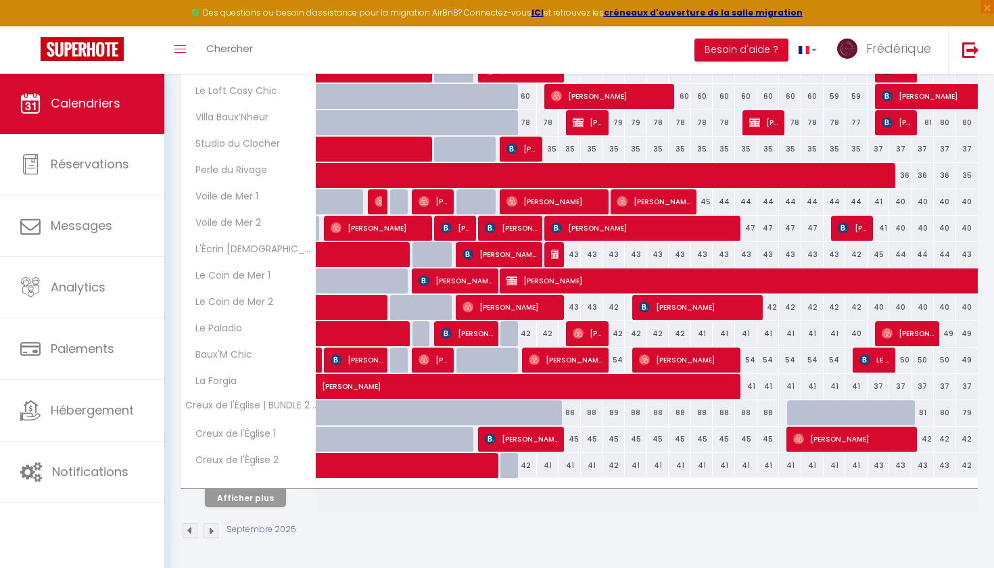
scroll to position [355, 0]
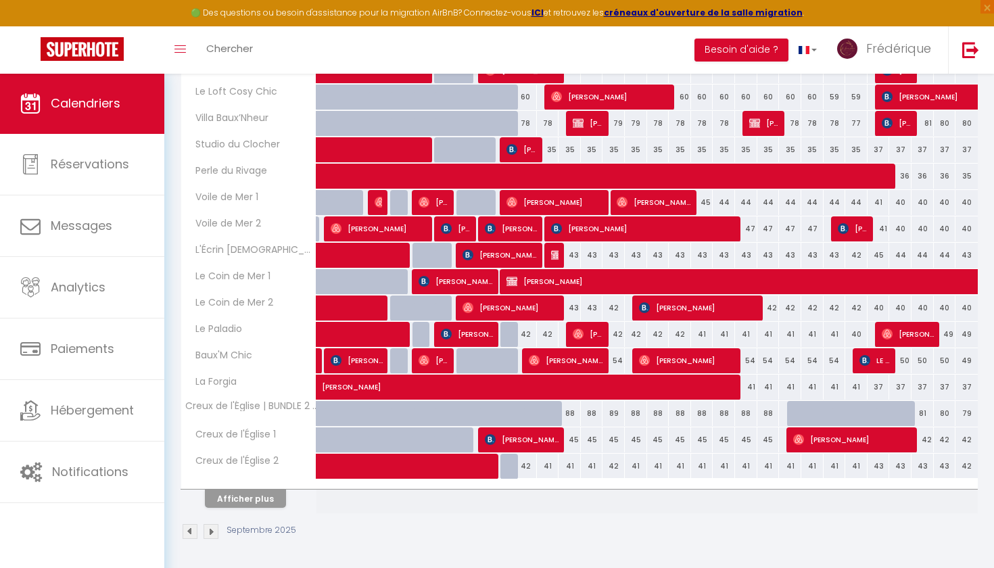
click at [248, 495] on button "Afficher plus" at bounding box center [245, 499] width 81 height 18
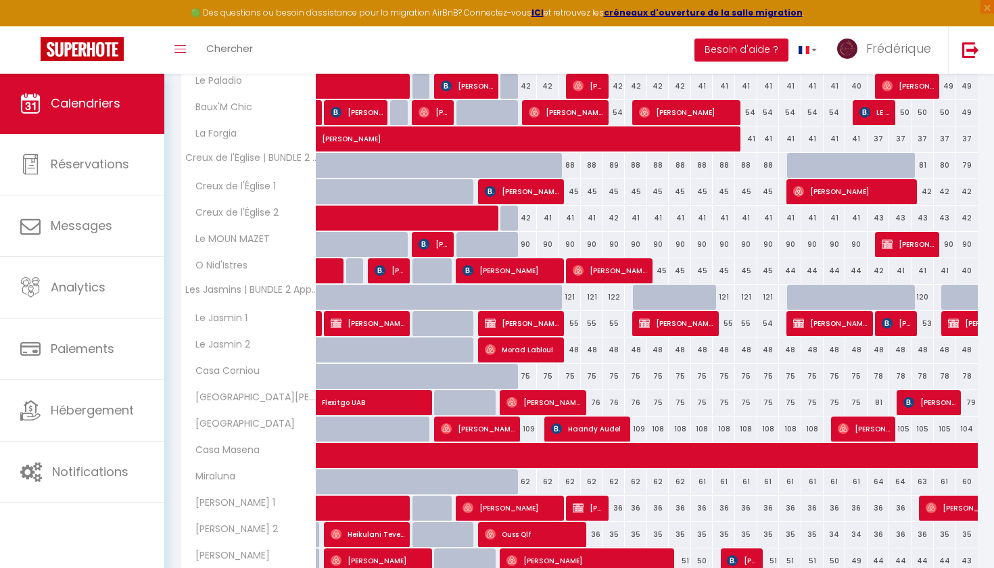
scroll to position [607, 0]
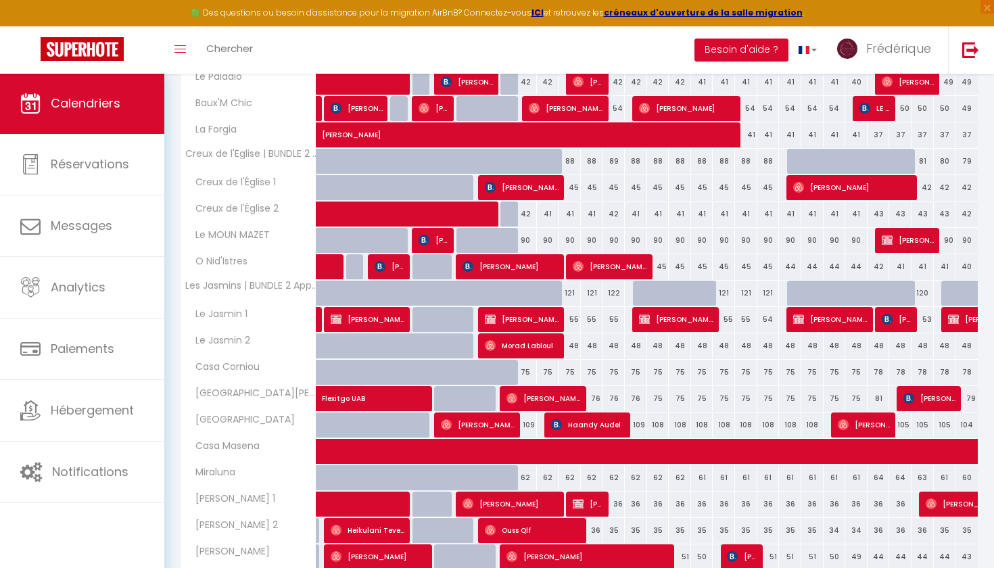
click at [527, 371] on div "75" at bounding box center [526, 372] width 22 height 25
type input "75"
type input "Mer 10 Septembre 2025"
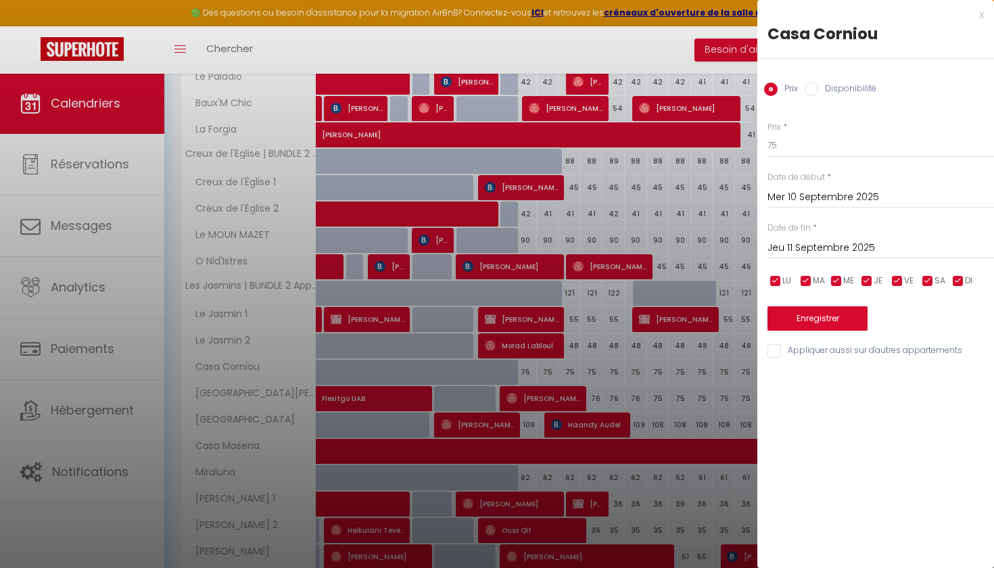
click at [788, 244] on input "Jeu 11 Septembre 2025" at bounding box center [881, 248] width 227 height 18
click at [800, 245] on input "Jeu 11 Septembre 2025" at bounding box center [881, 248] width 227 height 18
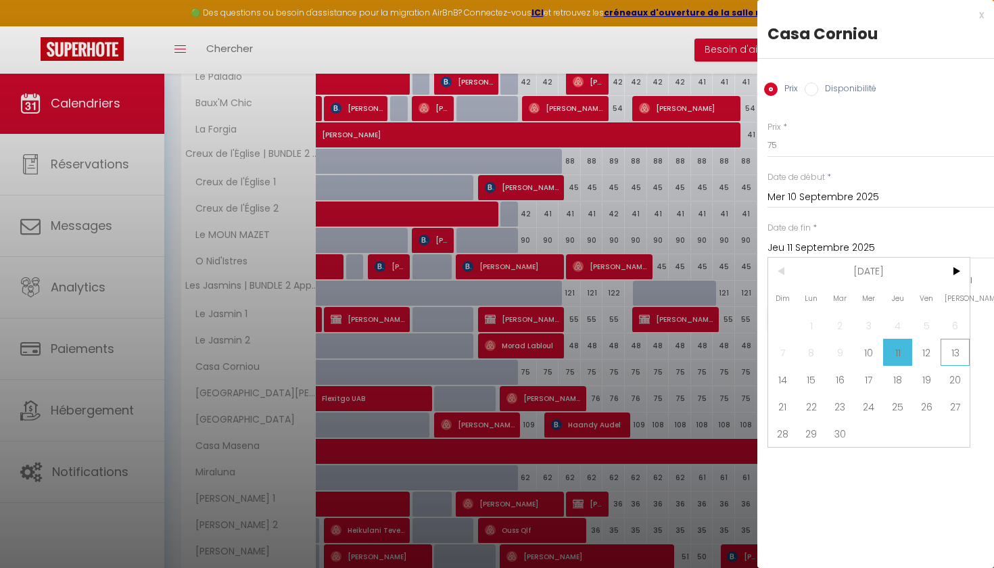
click at [953, 352] on span "13" at bounding box center [955, 352] width 29 height 27
type input "Sam 13 Septembre 2025"
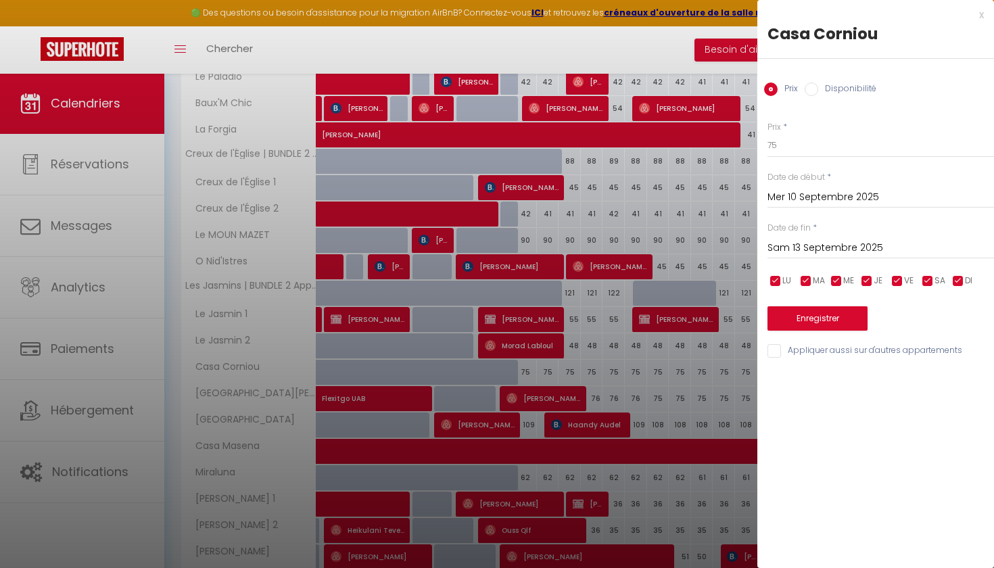
click at [813, 88] on input "Disponibilité" at bounding box center [812, 90] width 14 height 14
radio input "true"
radio input "false"
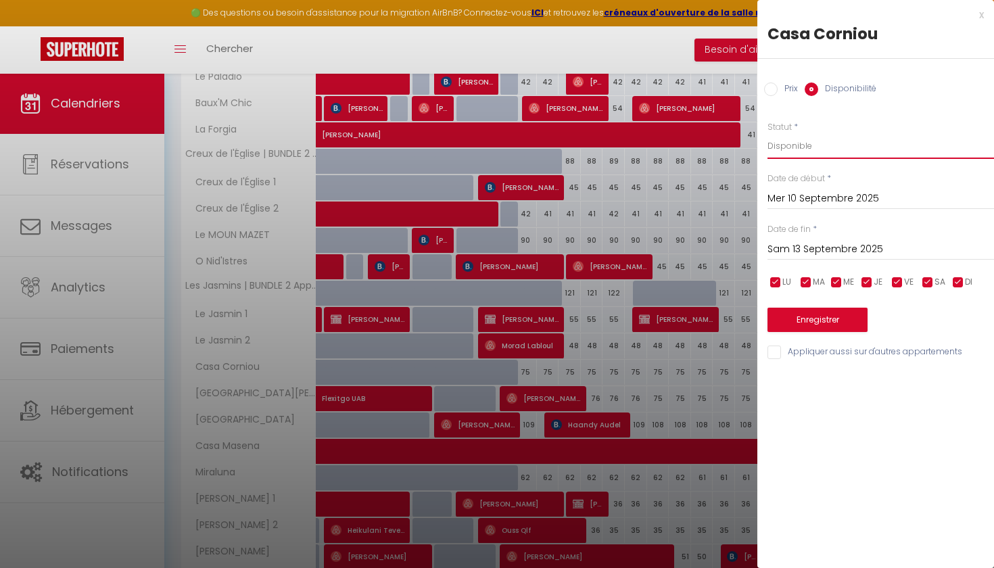
select select "0"
click at [816, 312] on button "Enregistrer" at bounding box center [818, 320] width 100 height 24
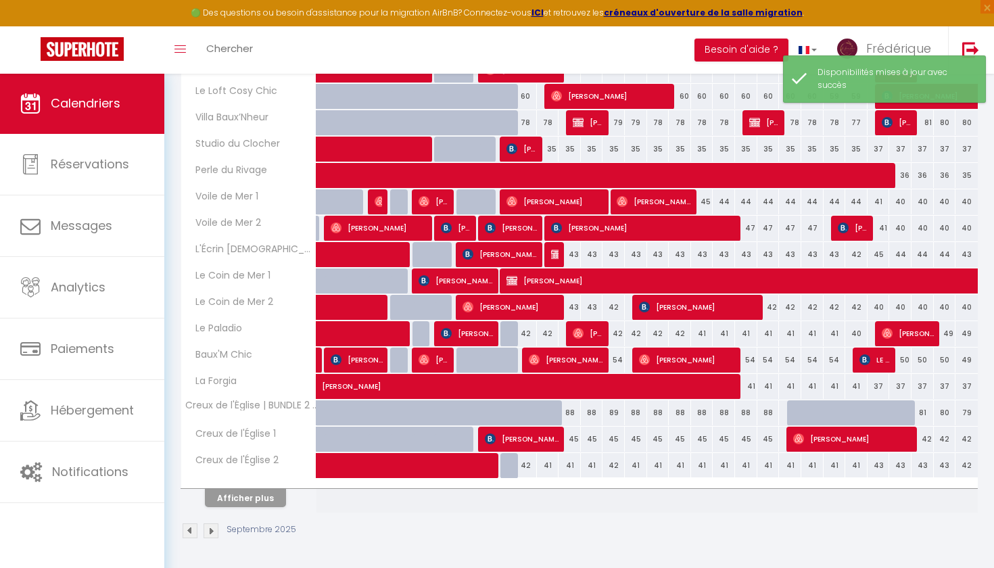
scroll to position [355, 0]
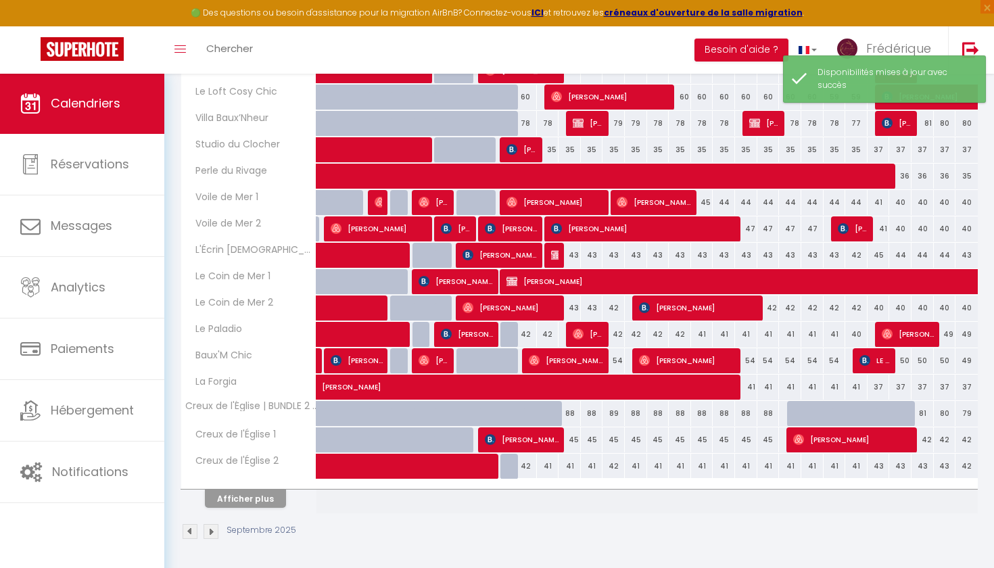
click at [256, 497] on button "Afficher plus" at bounding box center [245, 499] width 81 height 18
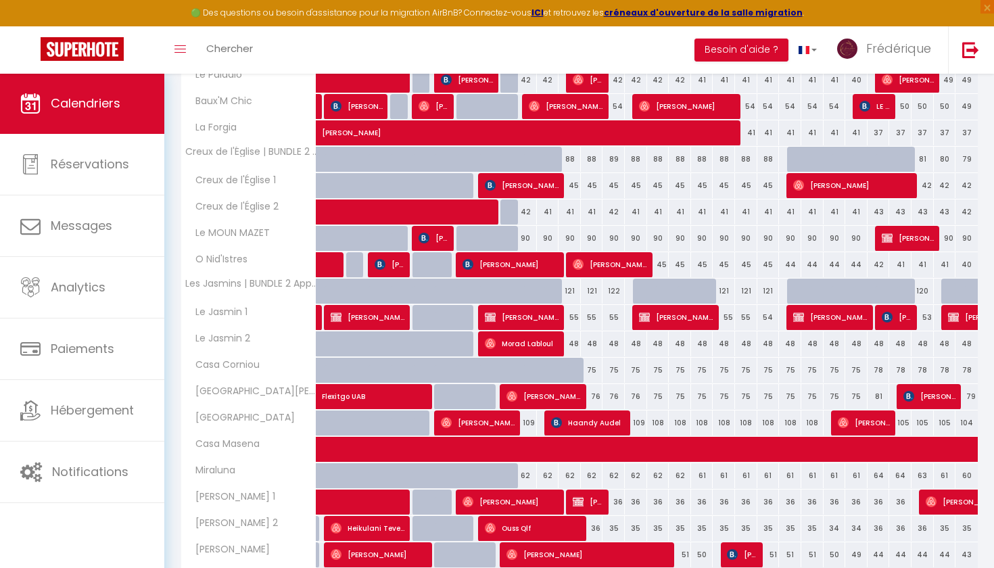
scroll to position [613, 0]
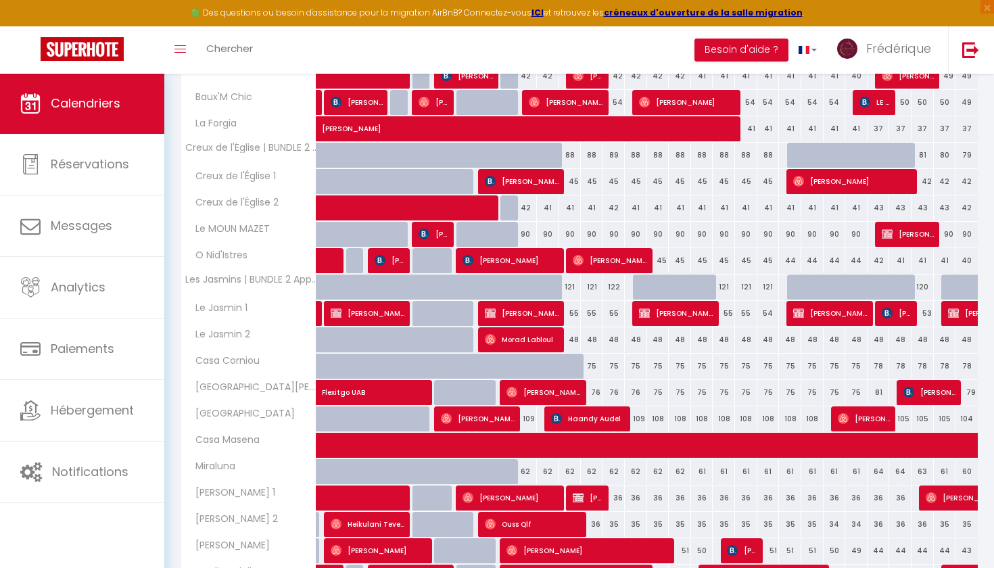
click at [588, 362] on div "75" at bounding box center [592, 366] width 22 height 25
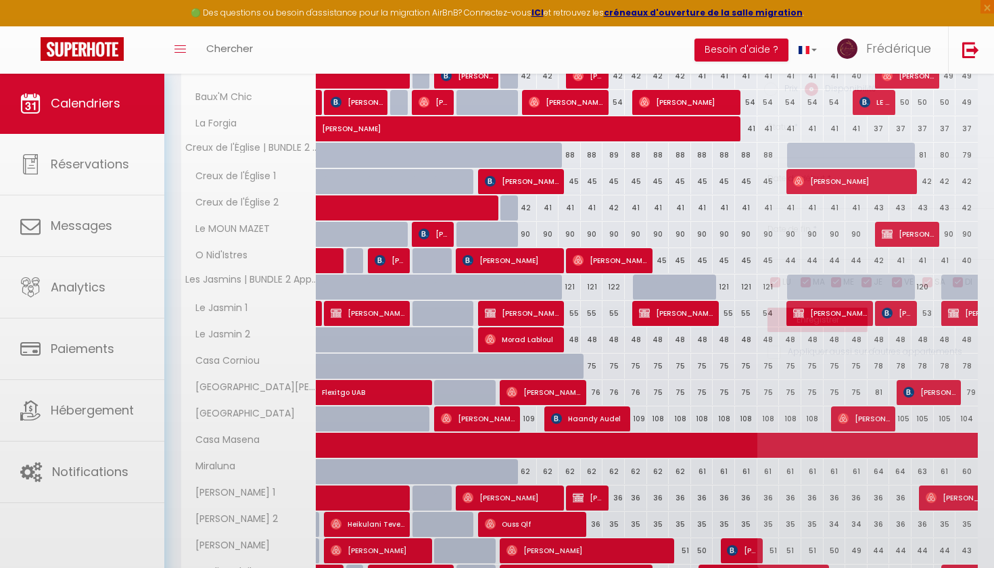
select select "1"
type input "Sam 13 Septembre 2025"
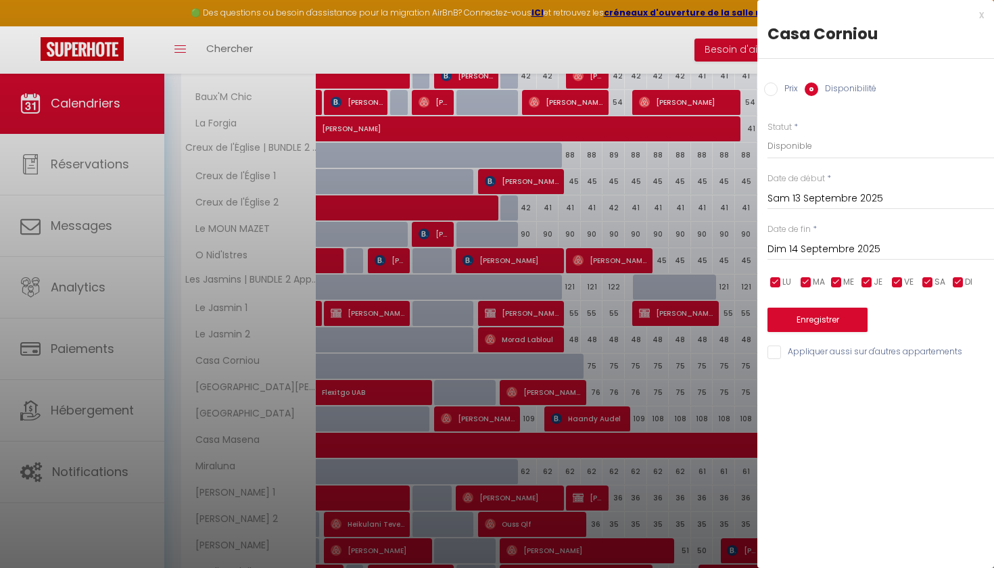
click at [837, 241] on input "Dim 14 Septembre 2025" at bounding box center [881, 250] width 227 height 18
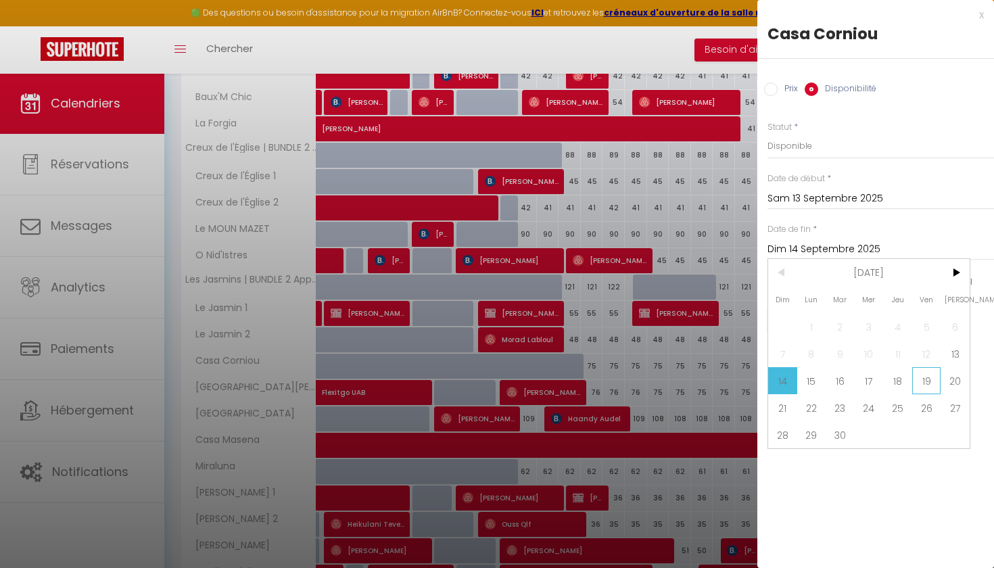
click at [924, 379] on span "19" at bounding box center [926, 380] width 29 height 27
type input "Ven 19 Septembre 2025"
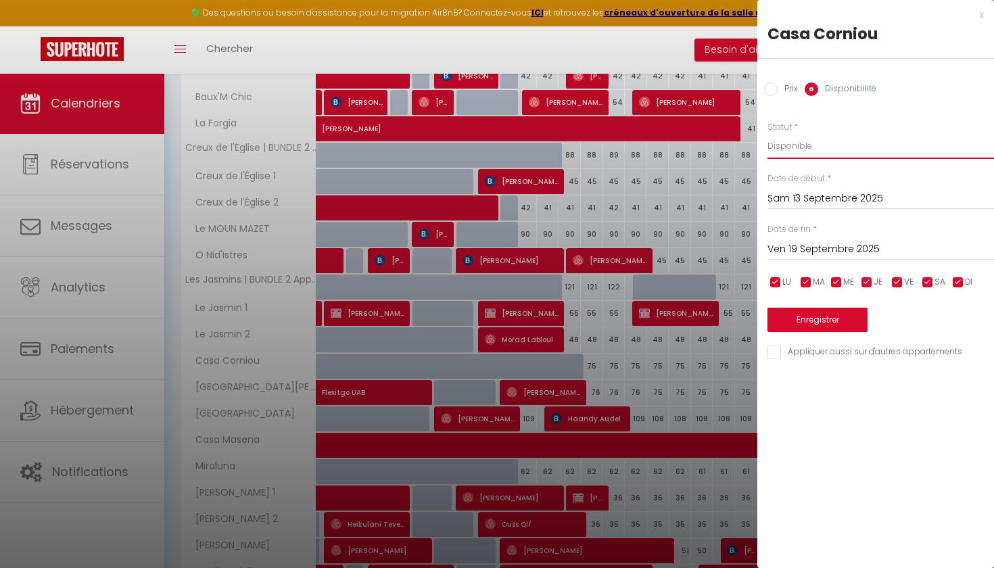
select select "0"
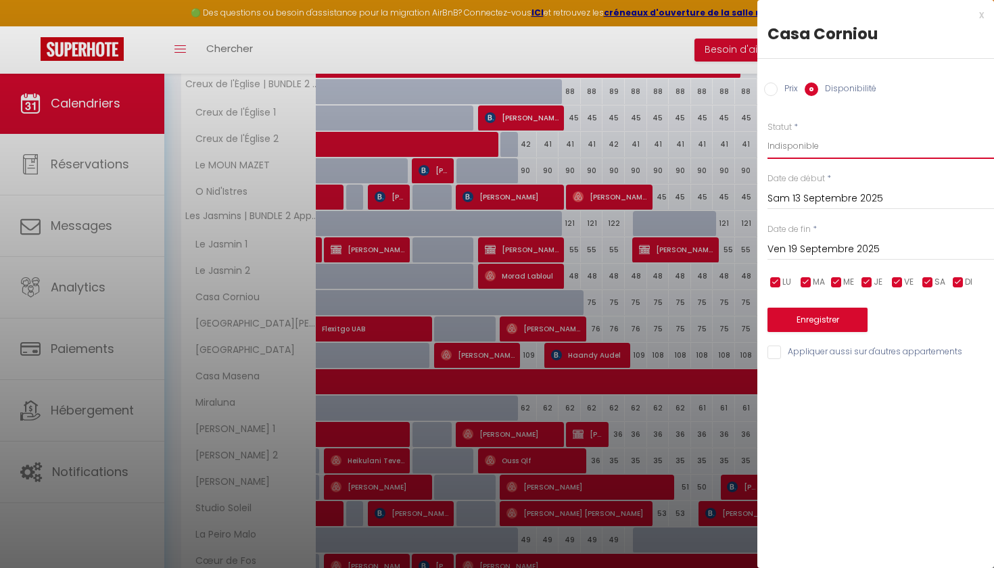
scroll to position [687, 0]
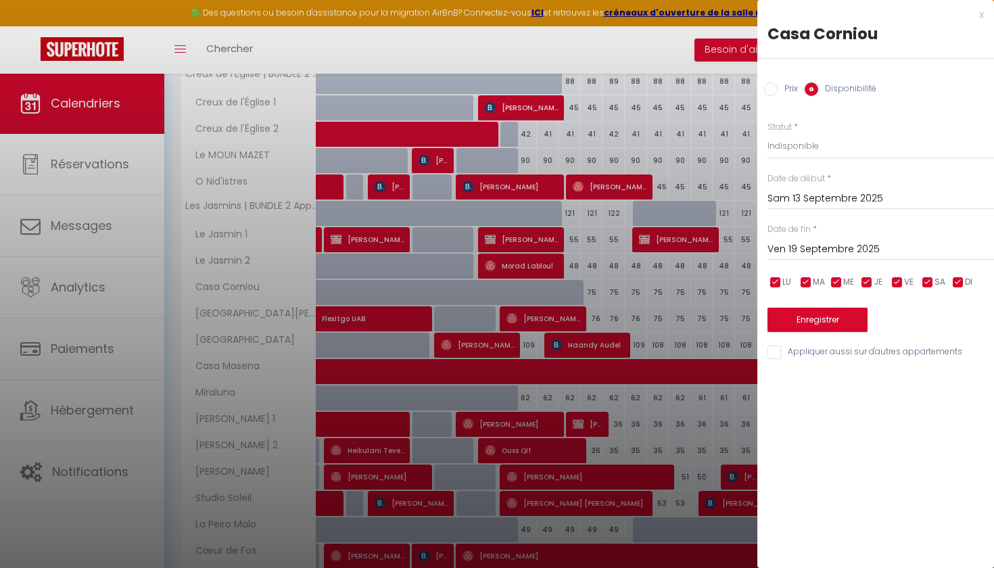
click at [820, 318] on button "Enregistrer" at bounding box center [818, 320] width 100 height 24
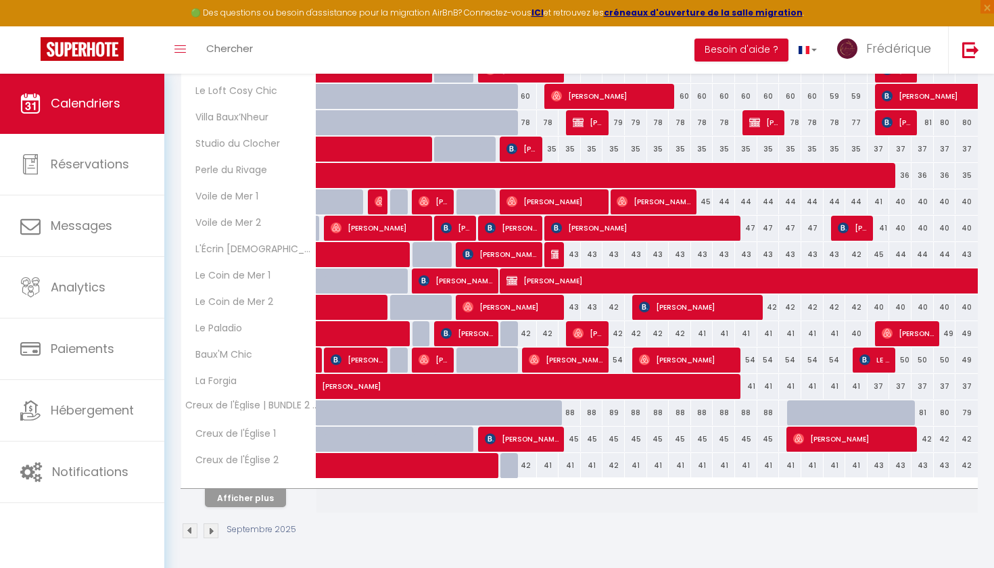
scroll to position [355, 0]
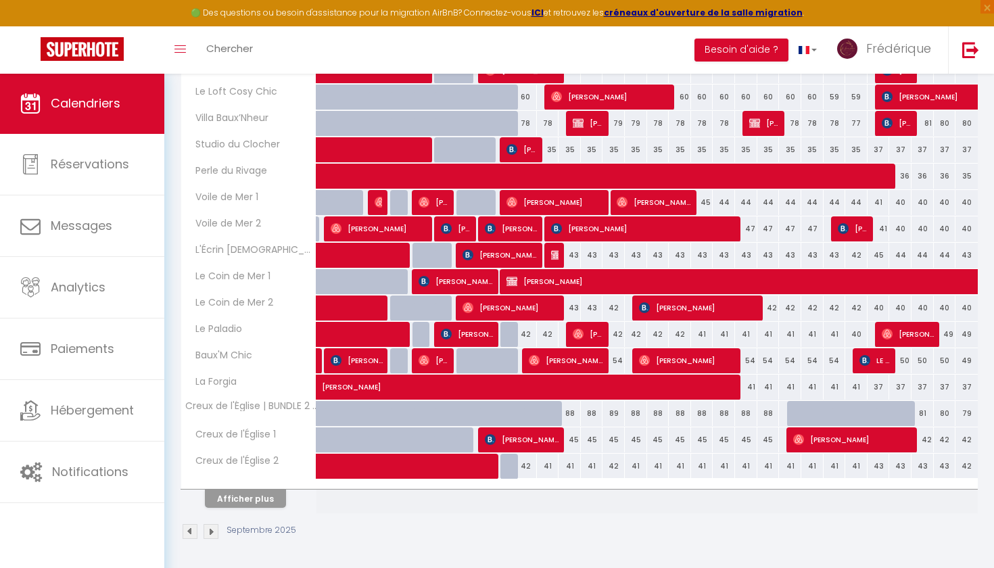
click at [244, 490] on button "Afficher plus" at bounding box center [245, 499] width 81 height 18
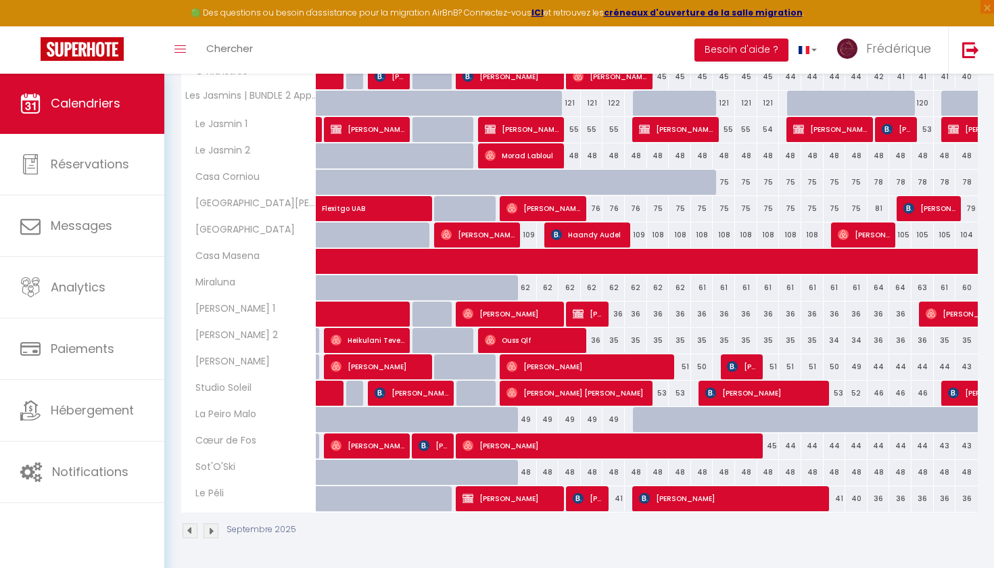
scroll to position [797, 0]
